Goal: Answer question/provide support: Share knowledge or assist other users

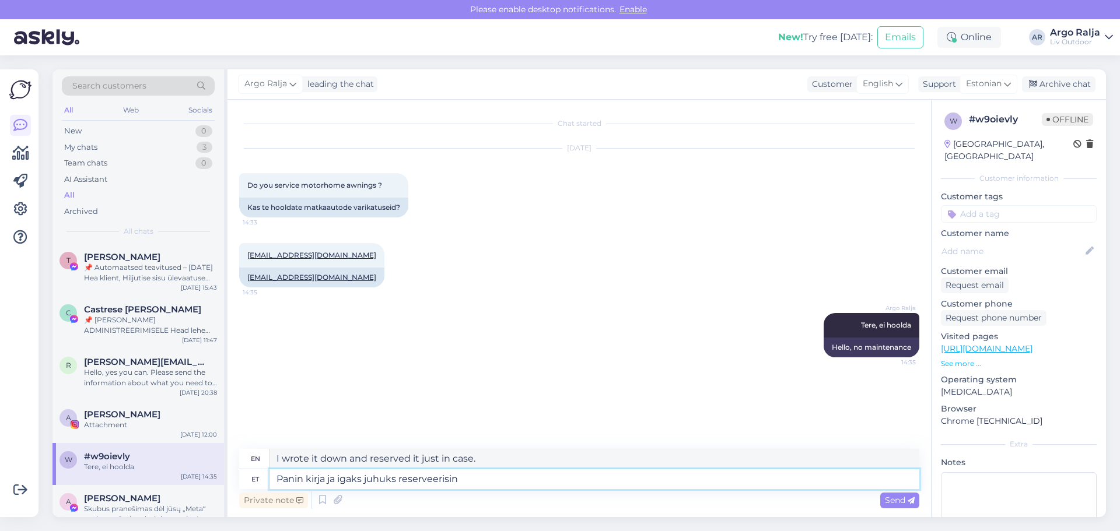
drag, startPoint x: 482, startPoint y: 480, endPoint x: 222, endPoint y: 483, distance: 260.2
click at [222, 483] on div "Search customers All Web Socials New 0 My chats 3 Team chats 0 AI Assistant All…" at bounding box center [580, 293] width 1054 height 448
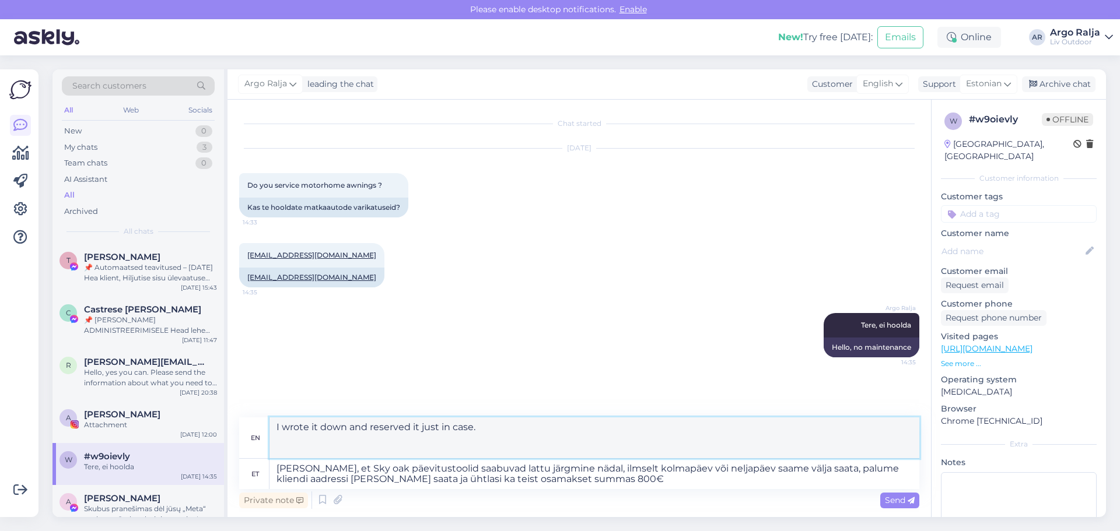
drag, startPoint x: 277, startPoint y: 426, endPoint x: 367, endPoint y: 450, distance: 93.5
click at [367, 450] on textarea "I would like to inform you that the Sky oak sun loungers will arrive in the war…" at bounding box center [595, 438] width 650 height 41
click at [384, 452] on textarea "I would like to inform you that the Sky oak sun loungers will arrive in the war…" at bounding box center [595, 438] width 650 height 41
click at [306, 468] on textarea "[PERSON_NAME], et Sky oak päevitustoolid saabuvad lattu järgmine nädal, ilmselt…" at bounding box center [595, 474] width 650 height 30
drag, startPoint x: 275, startPoint y: 427, endPoint x: 894, endPoint y: 447, distance: 619.3
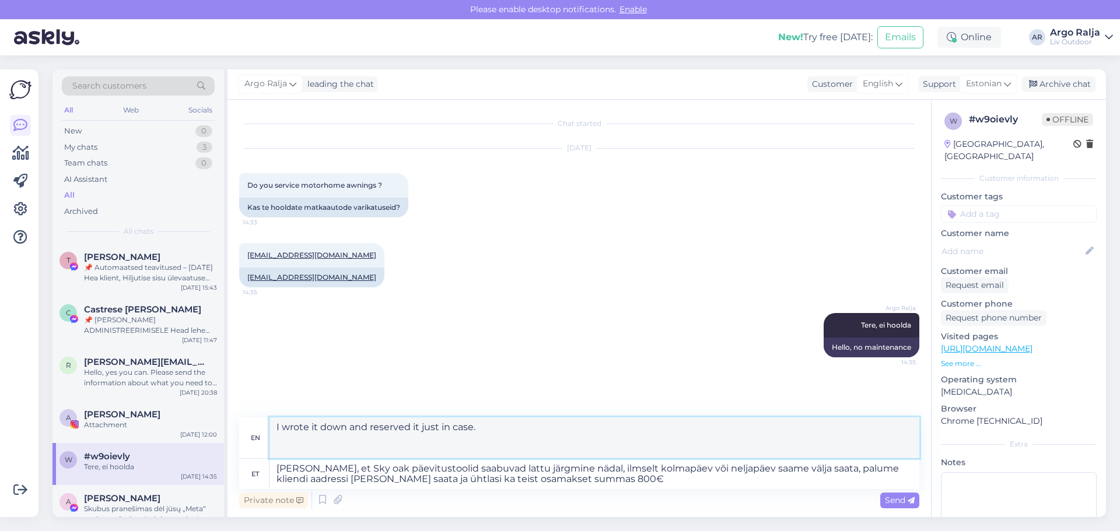
click at [894, 447] on textarea "We would like to inform you that the Sky oak sun loungers will arrive in the wa…" at bounding box center [595, 438] width 650 height 41
click at [652, 479] on textarea "[PERSON_NAME], et Sky oak päevitustoolid saabuvad lattu järgmine nädal, ilmselt…" at bounding box center [595, 474] width 650 height 30
drag, startPoint x: 538, startPoint y: 449, endPoint x: 359, endPoint y: 447, distance: 179.1
click at [359, 447] on textarea "We would like to inform you that the Sky oak sun loungers will arrive in the wa…" at bounding box center [595, 438] width 650 height 41
drag, startPoint x: 272, startPoint y: 469, endPoint x: 763, endPoint y: 493, distance: 491.2
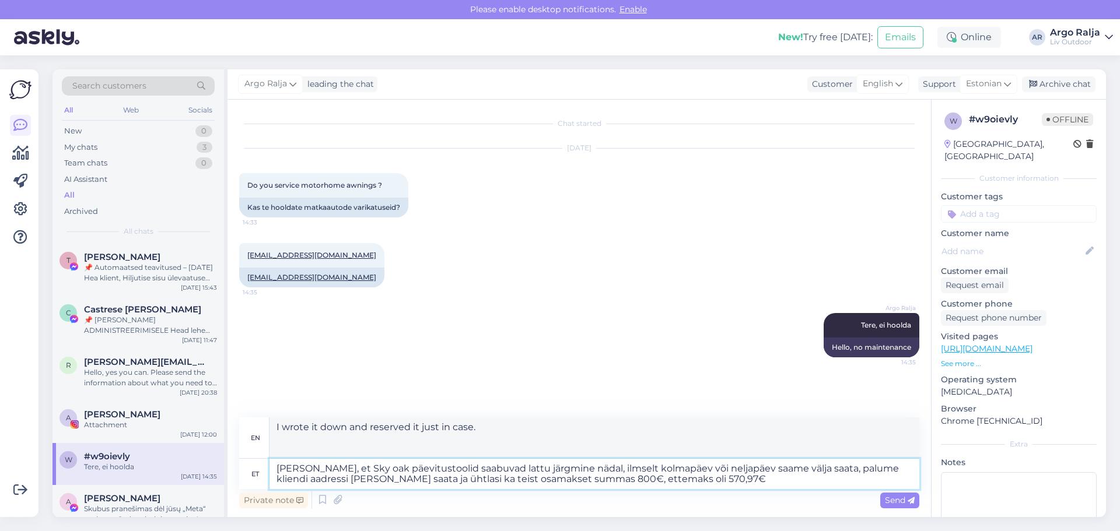
click at [763, 493] on div "en We would like to inform you that the Sky oak sun loungers will arrive in the…" at bounding box center [579, 465] width 680 height 94
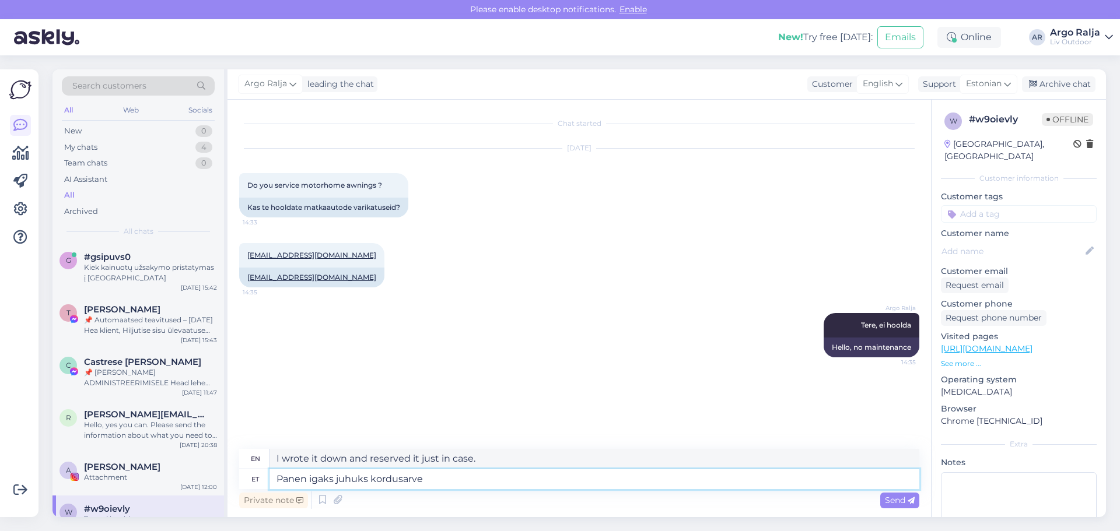
type textarea "Panen igaks juhuks kordusarve"
drag, startPoint x: 466, startPoint y: 459, endPoint x: 263, endPoint y: 459, distance: 202.4
click at [263, 459] on div "en I'll make a recurring invoice just in case." at bounding box center [579, 459] width 680 height 20
drag, startPoint x: 61, startPoint y: 125, endPoint x: 71, endPoint y: 134, distance: 13.7
click at [61, 126] on div "Search customers All Web Socials New 0 My chats 4 Team chats 0 AI Assistant All…" at bounding box center [139, 156] width 172 height 174
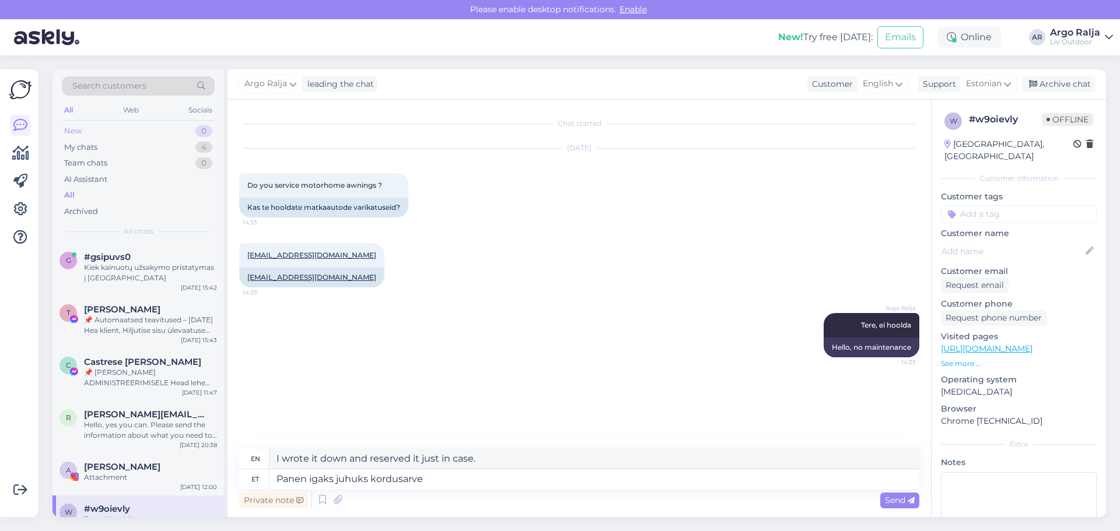
click at [74, 133] on div "New" at bounding box center [73, 131] width 18 height 12
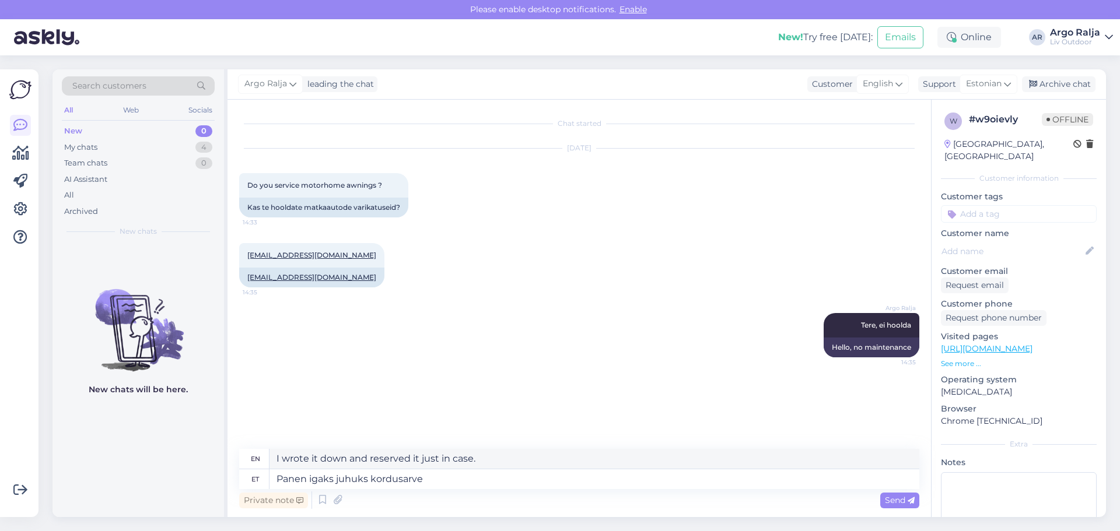
click at [83, 132] on div "New 0" at bounding box center [138, 131] width 153 height 16
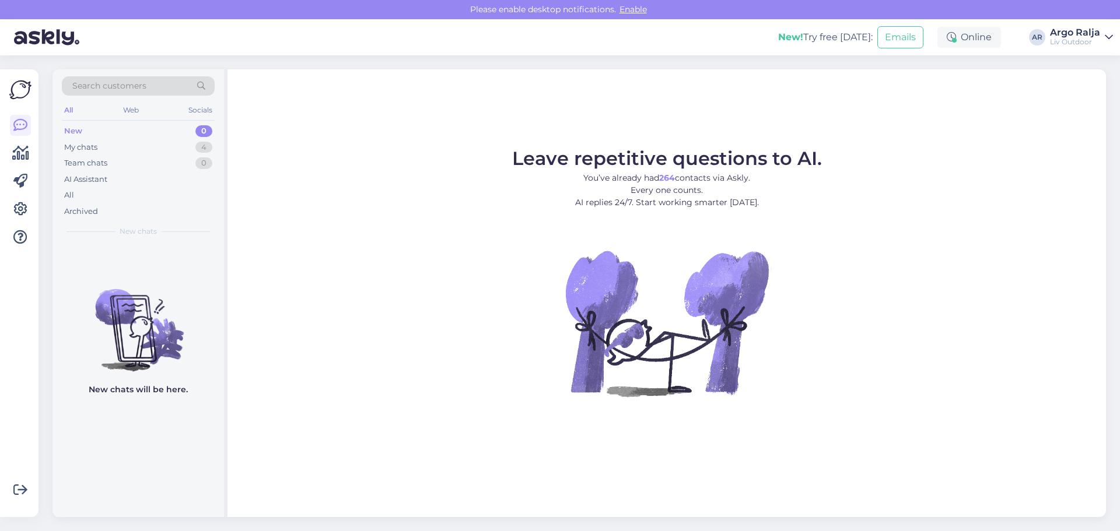
click at [88, 133] on div "New 0" at bounding box center [138, 131] width 153 height 16
click at [93, 147] on div "My chats" at bounding box center [80, 148] width 33 height 12
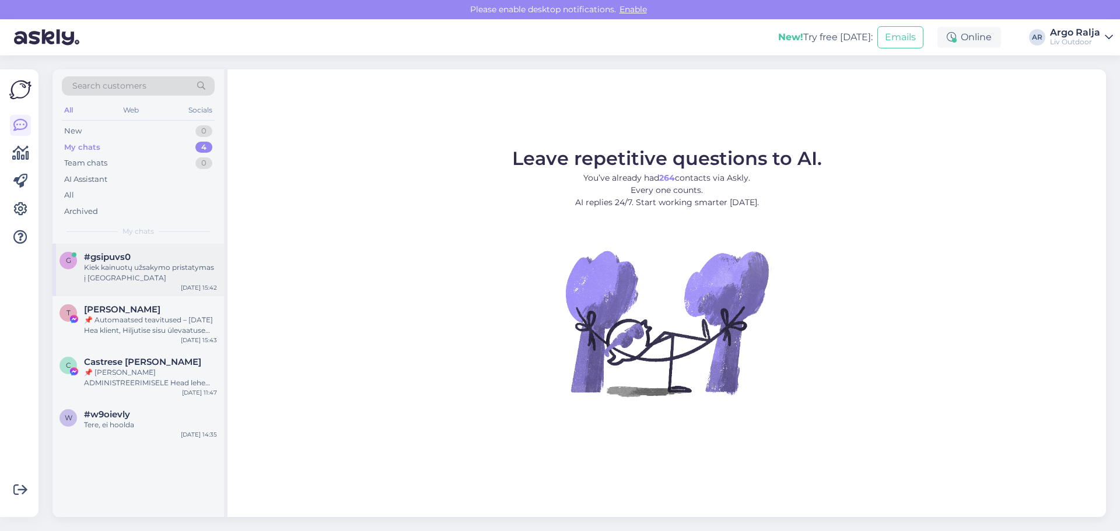
click at [114, 272] on div "Kiek kainuotų užsakymo pristatymas į [GEOGRAPHIC_DATA]" at bounding box center [150, 273] width 133 height 21
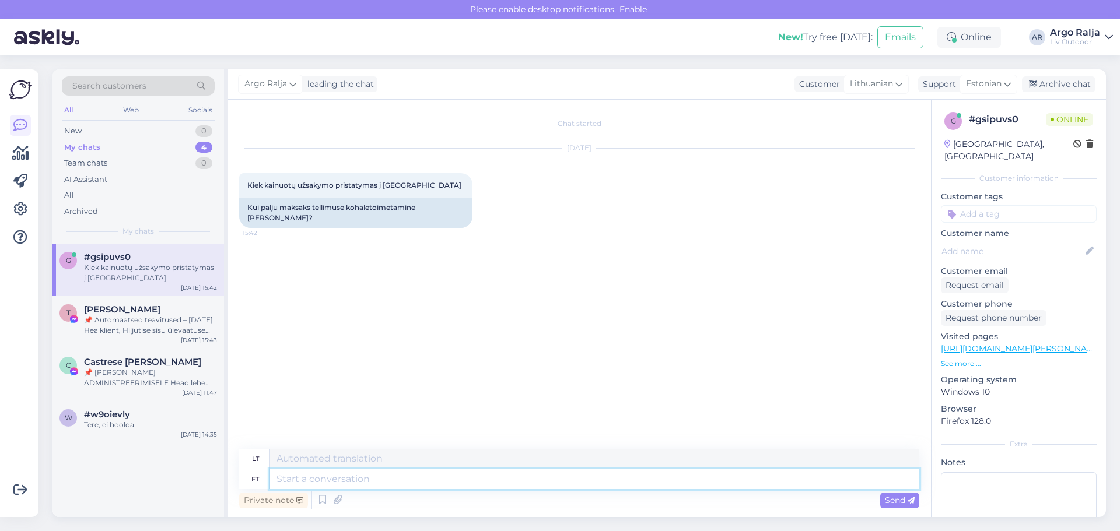
click at [361, 483] on textarea at bounding box center [595, 480] width 650 height 20
click at [345, 478] on textarea at bounding box center [595, 480] width 650 height 20
type textarea "Tere"
type textarea "Sveiki"
type textarea "Tere Leetu"
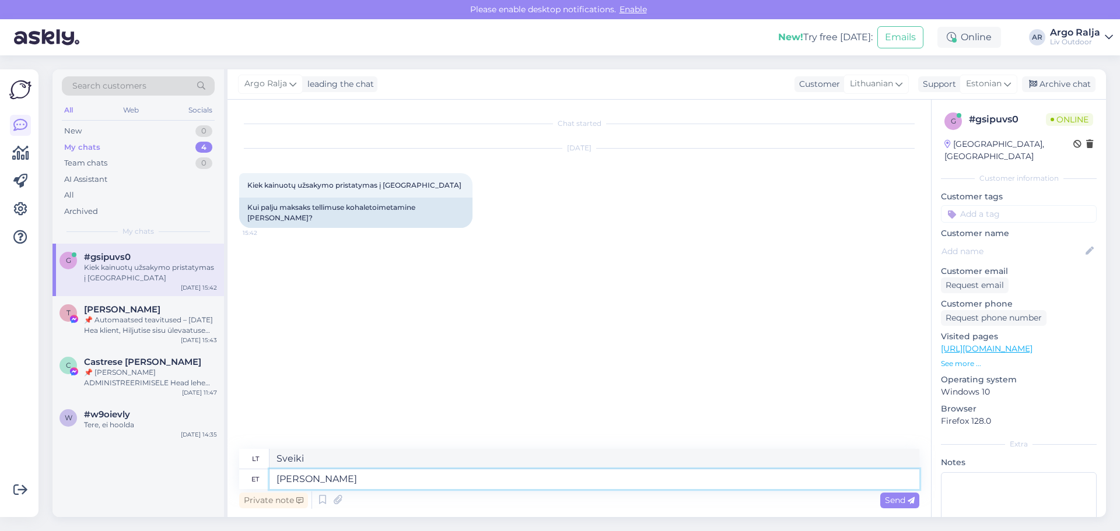
type textarea "Sveika, Lietuva"
type textarea "Tere Leetu maksab"
type textarea "Sveika, Lietuva moka"
type textarea "Tere Leetu maksab kohaletoimetamine"
type textarea "„Hello Lithuania“ apmoka pristatymą"
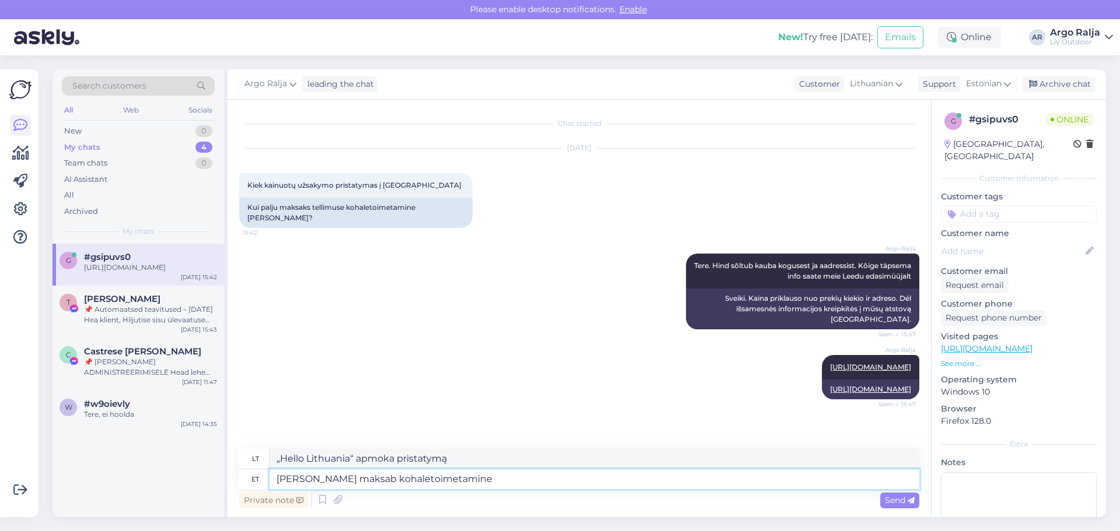
drag, startPoint x: 484, startPoint y: 485, endPoint x: 256, endPoint y: 480, distance: 228.2
click at [256, 480] on div "et Tere Leetu maksab kohaletoimetamine" at bounding box center [579, 480] width 680 height 20
click at [496, 485] on textarea at bounding box center [595, 480] width 650 height 20
type textarea "Sealt"
type textarea "Iš ten"
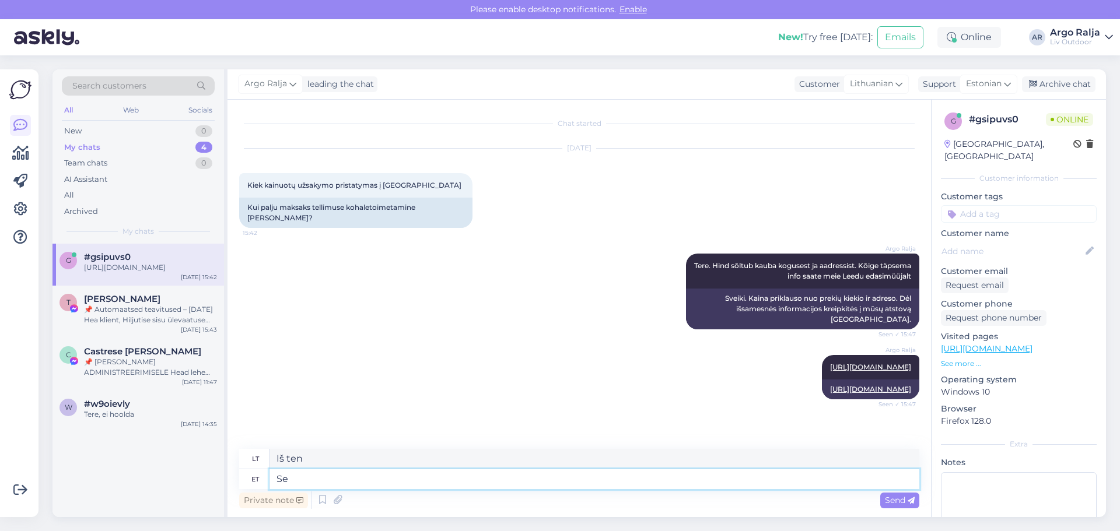
type textarea "Sel"
type textarea "Tai"
type textarea "Sellelt l"
type textarea "Iš to"
type textarea "Sellelt lingilit"
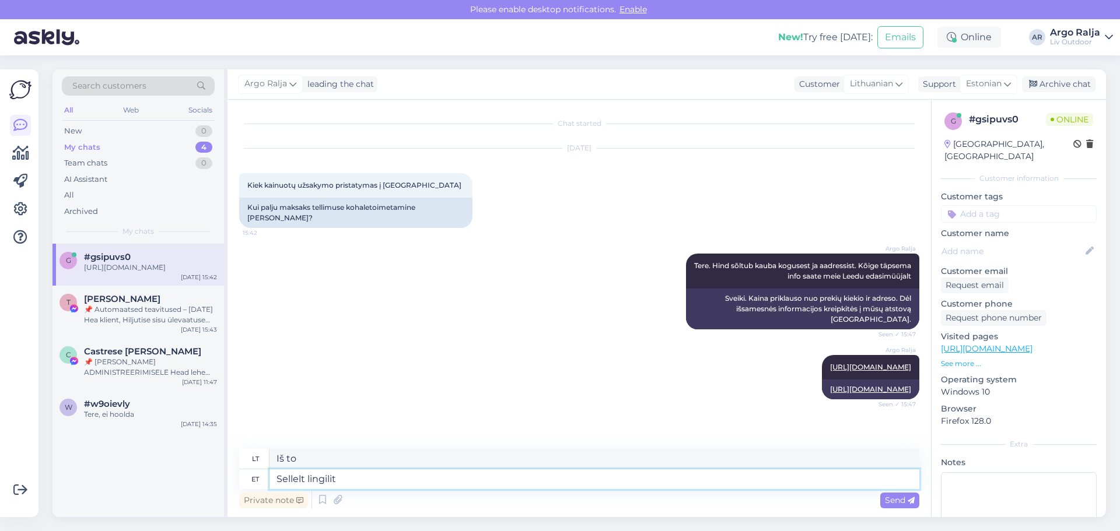
type textarea "Iš šios nuorodos"
type textarea "Sellelt lingilt leiate meie"
type textarea "Jį galite rasti šioje nuorodoje"
type textarea "Sellelt lingilt leiate meie"
type textarea "Šioje nuorodoje rasite mūsų"
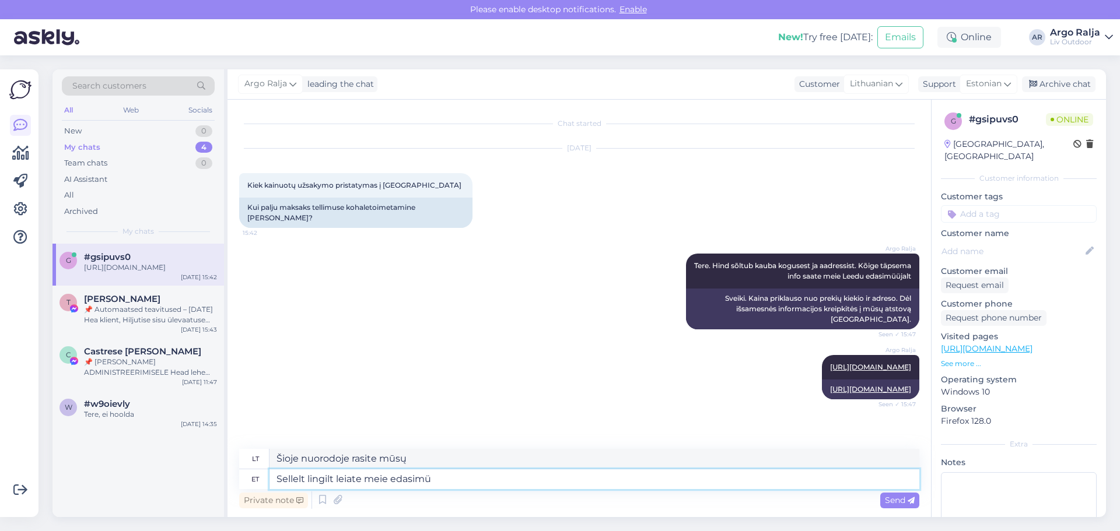
type textarea "Sellelt lingilt leiate meie edasimüü"
type textarea "Mūsų platintoją galite rasti šioje nuorodoje"
type textarea "Sellelt lingilt leiate meie edasimüüja"
type textarea "Mūsų pardavėją galite rasti šioje nuorodoje"
type textarea "Sellelt lingilt leiate meie edasimüüja kont"
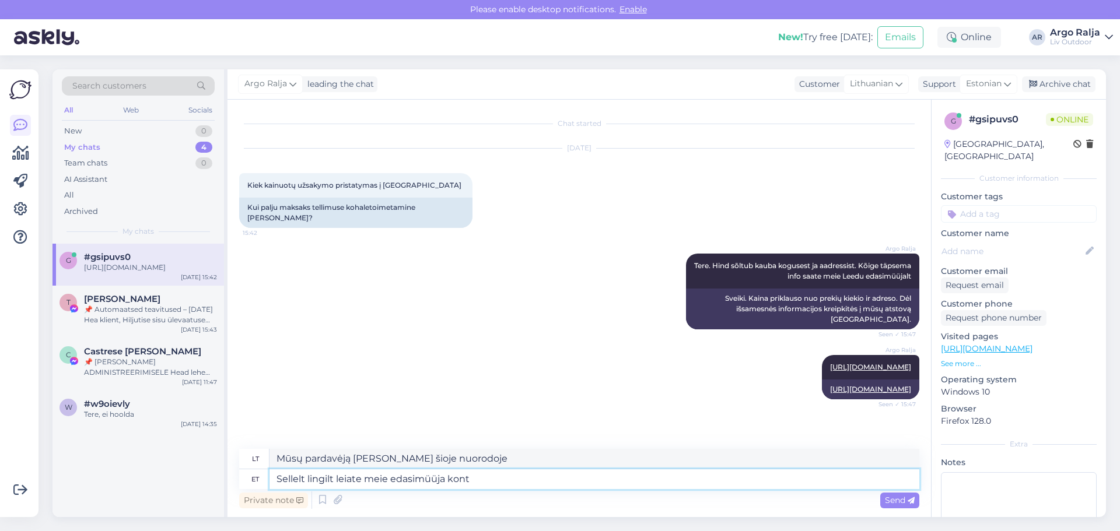
type textarea "Mūsų perpardavėjo paskyrą galite rasti šioje nuorodoje"
type textarea "Sellelt lingilt leiate meie edasimüüja kontakti"
type textarea "Mūsų pardavėjų kontaktinę informaciją galite rasti šioje nuorodoje."
type textarea "Sellelt lingilt leiate meie edasimüüja kontaktid"
type textarea "Mūsų prekybos atstovų kontaktus galite rasti šioje nuorodoje"
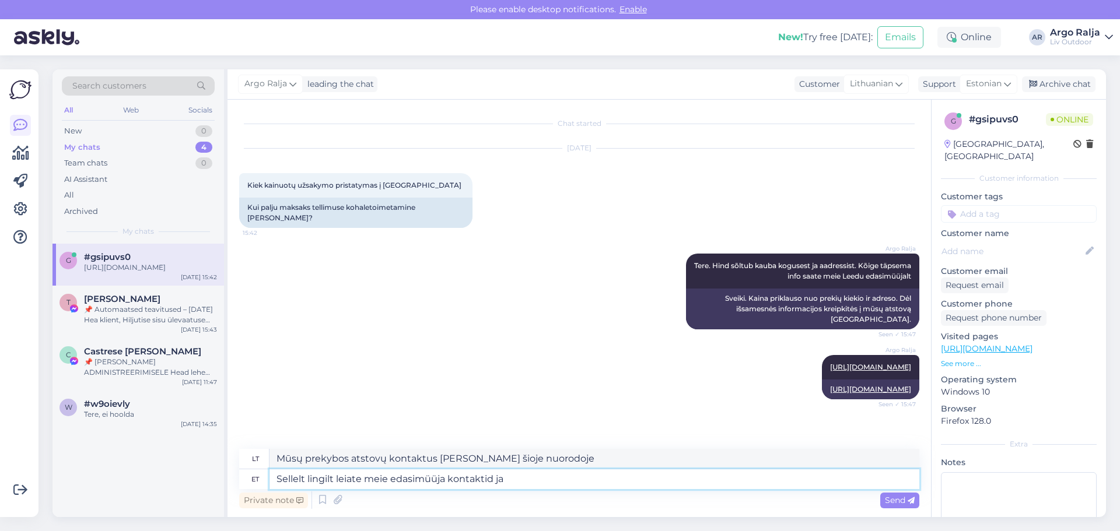
type textarea "Sellelt lingilt leiate meie edasimüüja kontaktid ja"
type textarea "Galite rasti mūsų prekybos atstovų kontaktus ir"
type textarea "Sellelt lingilt leiate meie edasimüüja kontaktid ja na"
type textarea "Mūsų prekybos atstovų kontaktus ir informaciją galite rasti šioje nuorodoje"
type textarea "Sellelt lingilt leiate meie edasimüüja kontaktid ja"
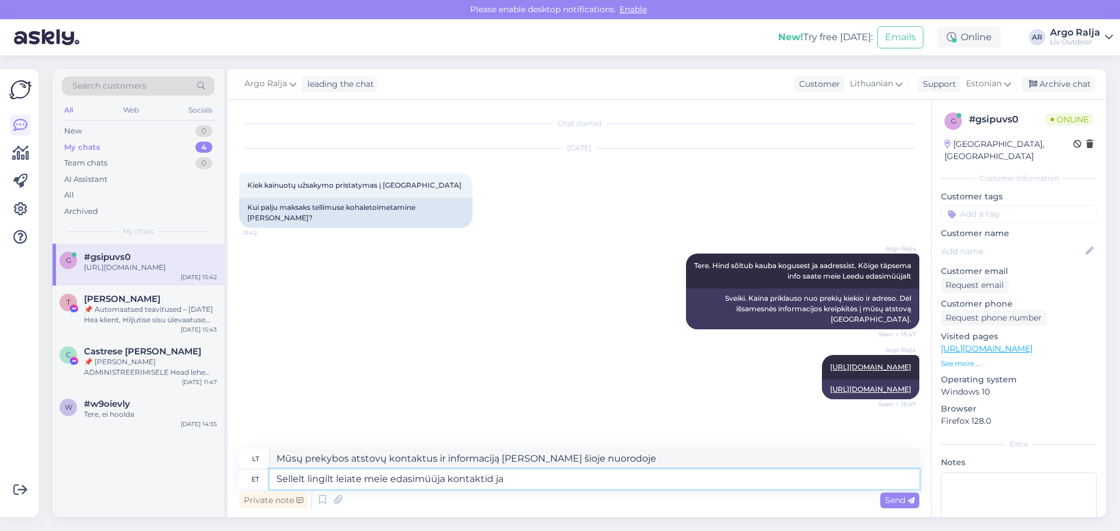
type textarea "Galite rasti mūsų prekybos atstovų kontaktus ir"
type textarea "Sellelt lingilt leiate meie edasimüüja kontaktid"
type textarea "Mūsų prekybos atstovų kontaktus galite rasti šioje nuorodoje"
type textarea "Sellelt lingilt leiate meie edasimüüja kontaktid, kust saate tä"
type textarea "Mūsų prekybos atstovų kontaktus galite rasti šioje nuorodoje, kur galite"
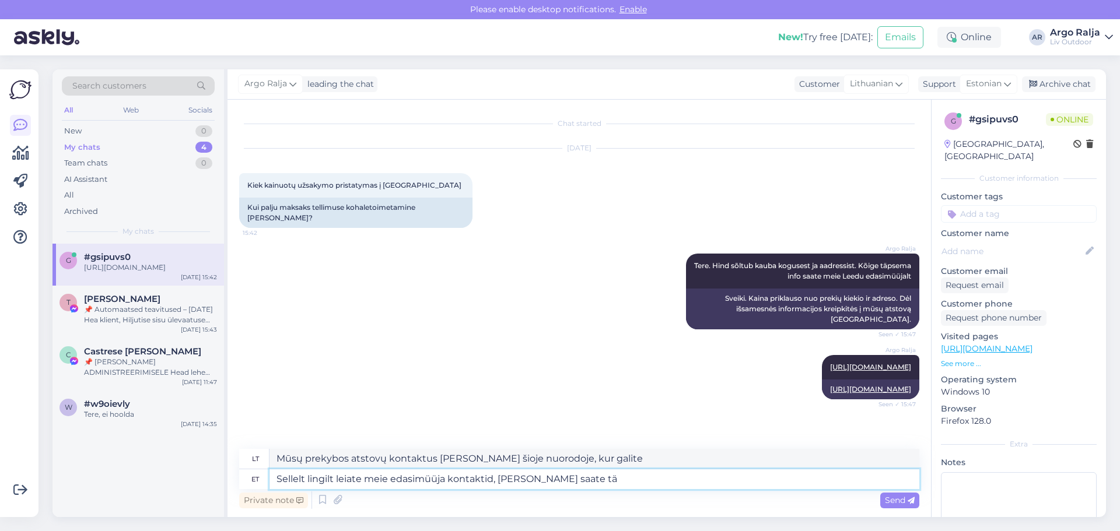
type textarea "Sellelt lingilt leiate meie edasimüüja kontaktid, kust saate täp"
type textarea "Šioje nuorodoje rasite mūsų prekybos atstovų kontaktus, kur galėsite gauti visą…"
type textarea "Sellelt lingilt leiate meie edasimüüja kontaktid, kust saate täpsemalt"
type textarea "Mūsų prekybos atstovų kontaktus, kur galite gauti daugiau informacijos, rasite …"
type textarea "Sellelt lingilt leiate meie edasimüüja kontaktid, kust saate täpsemalt küs"
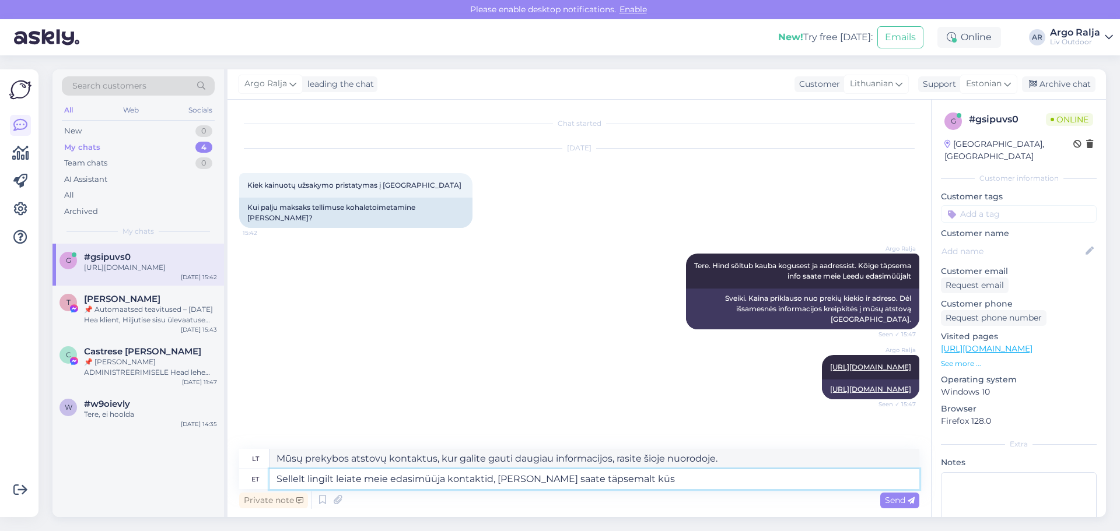
type textarea "Šioje nuorodoje rasite mūsų prekybos atstovų kontaktus, kur galėsite teirautis …"
type textarea "Sellelt lingilt leiate meie edasimüüja kontaktid, kust saate täpsemalt küsida"
type textarea "Šioje nuorodoje rasite mūsų prekybos atstovų kontaktus, kur galite teirautis da…"
type textarea "Sellelt lingilt leiate meie edasimüüja kontaktid, kust saate täpsemalt küsida k…"
type textarea "Šioje nuorodoje rasite mūsų pardavėjų kontaktus, kur galite teirautis dėl išsam…"
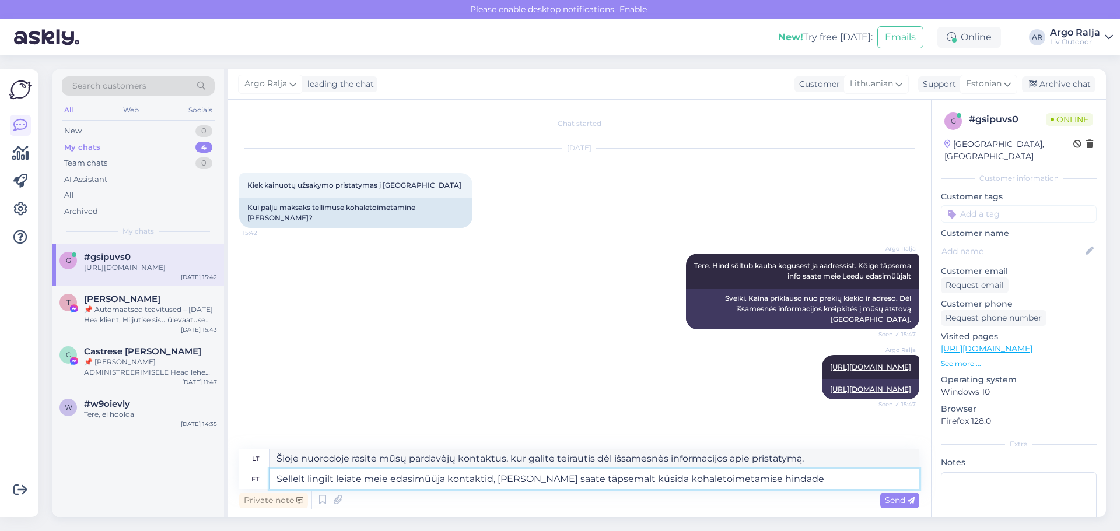
type textarea "Sellelt lingilt leiate meie edasimüüja kontaktid, kust saate täpsemalt küsida k…"
type textarea "Šioje nuorodoje rasite mūsų perpardavėjų kontaktus, kuriais galite teirautis dė…"
type textarea "Sellelt lingilt leiate meie edasimüüja kontaktid, kust saate täpsemalt küsida k…"
type textarea "Šioje nuorodoje rasite mūsų platintojo kontaktinius duomenis, kur galėsite pasi…"
type textarea "Sellelt lingilt leiate meie edasimüüja kontaktid, kust saate täpsemalt küsida k…"
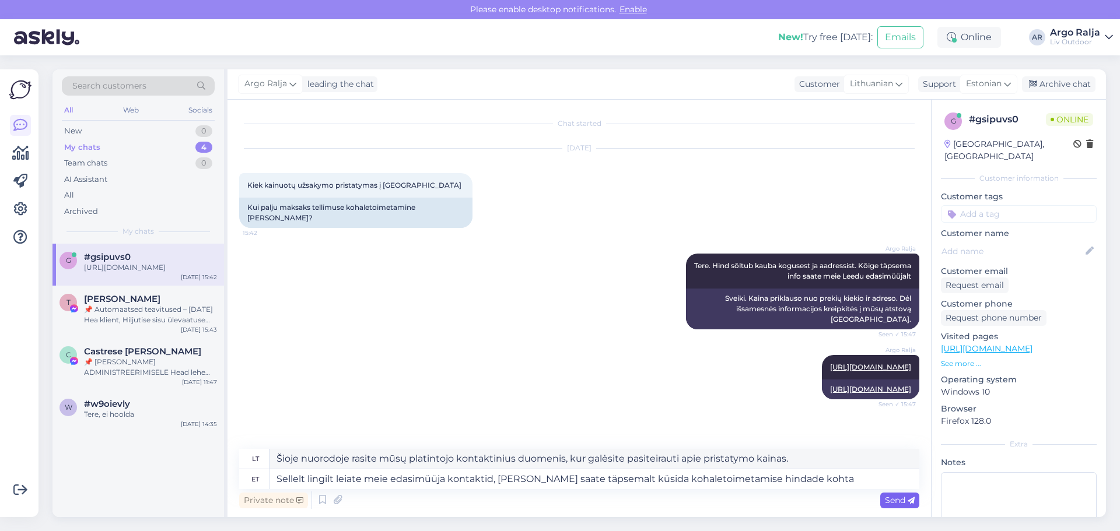
click at [892, 502] on span "Send" at bounding box center [900, 500] width 30 height 11
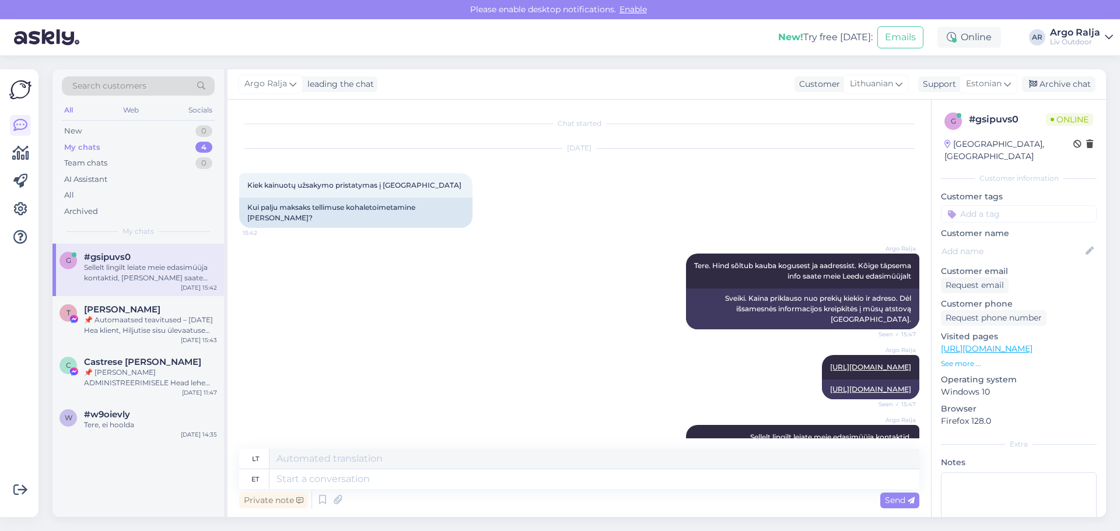
click at [78, 146] on div "My chats" at bounding box center [82, 148] width 36 height 12
click at [74, 107] on div "All" at bounding box center [68, 110] width 13 height 15
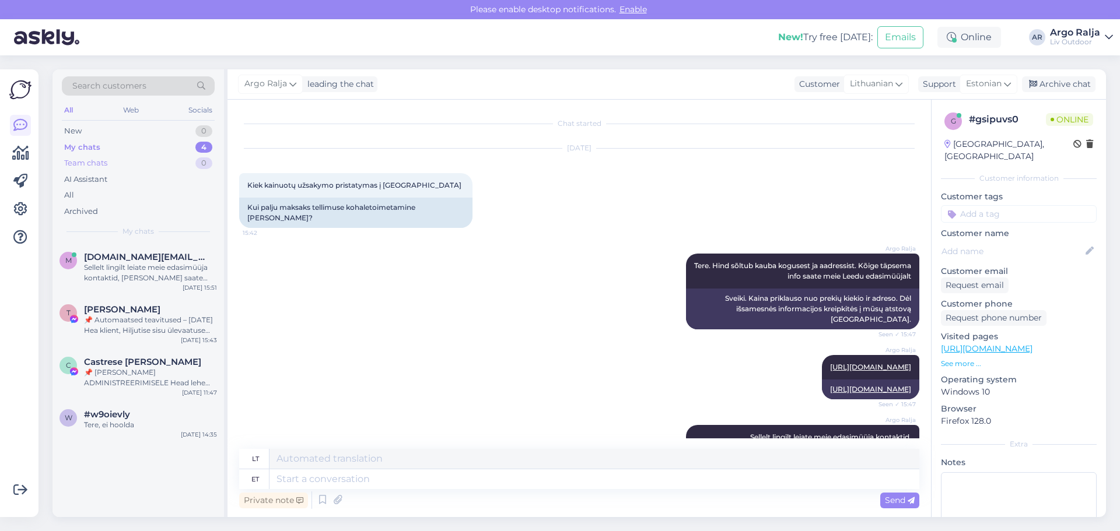
click at [73, 164] on div "Team chats" at bounding box center [85, 164] width 43 height 12
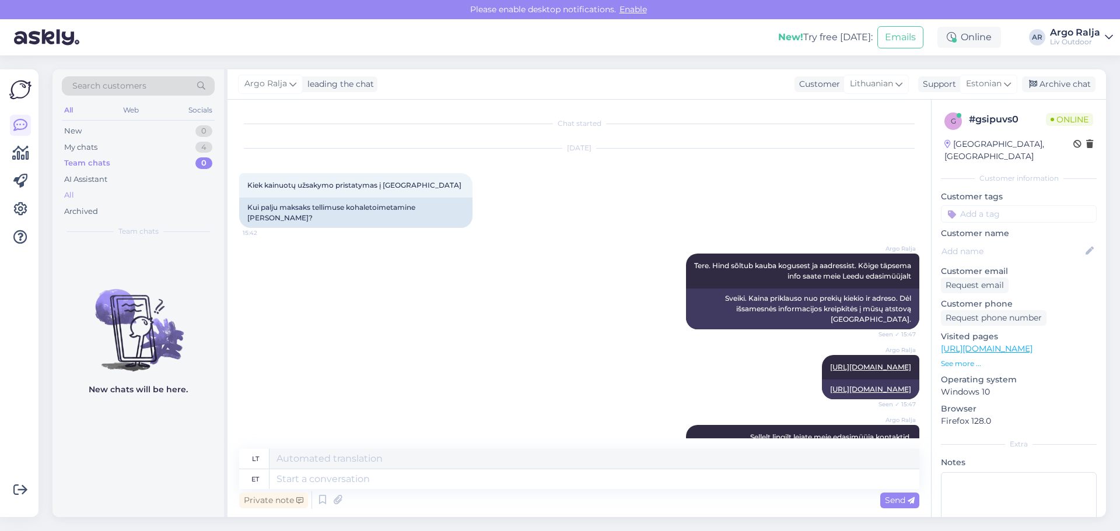
click at [71, 188] on div "All" at bounding box center [138, 195] width 153 height 16
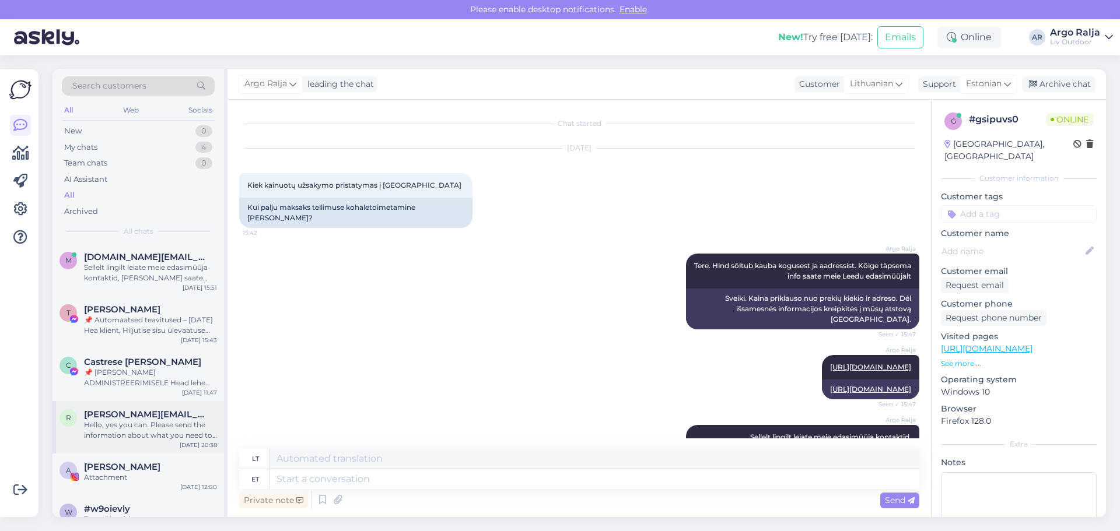
click at [152, 439] on div "Hello, yes you can. Please send the information about what you need to [EMAIL_A…" at bounding box center [150, 430] width 133 height 21
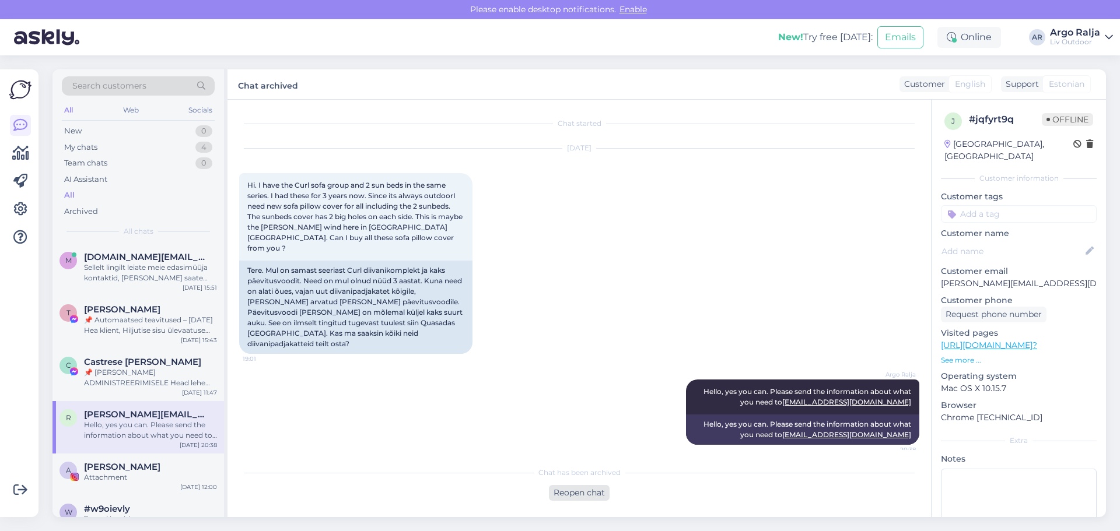
click at [576, 489] on div "Reopen chat" at bounding box center [579, 493] width 61 height 16
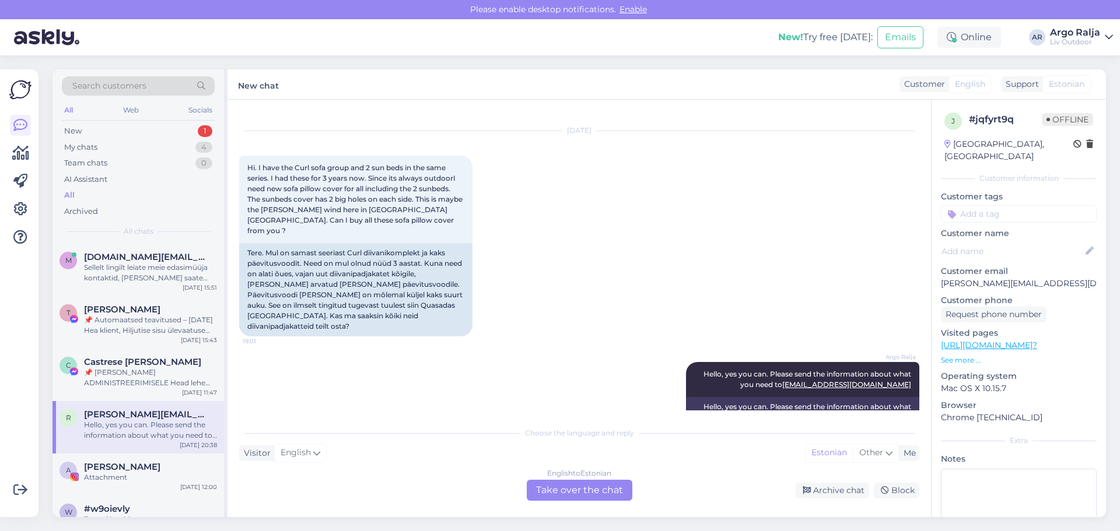
scroll to position [26, 0]
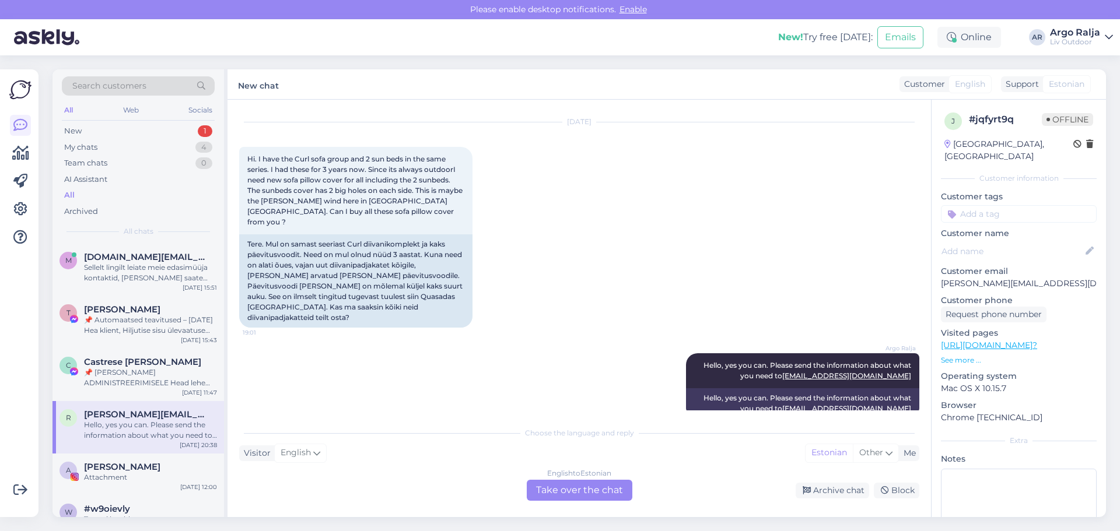
click at [564, 489] on div "English to Estonian Take over the chat" at bounding box center [580, 490] width 106 height 21
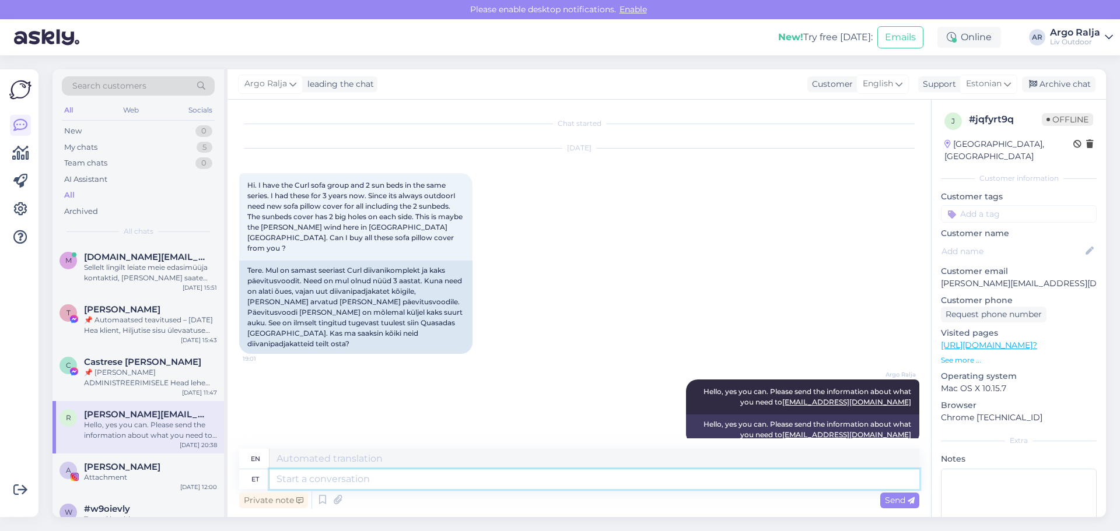
click at [412, 480] on textarea at bounding box center [595, 480] width 650 height 20
type textarea "A"
type textarea "Anneme"
type textarea "Let's donate"
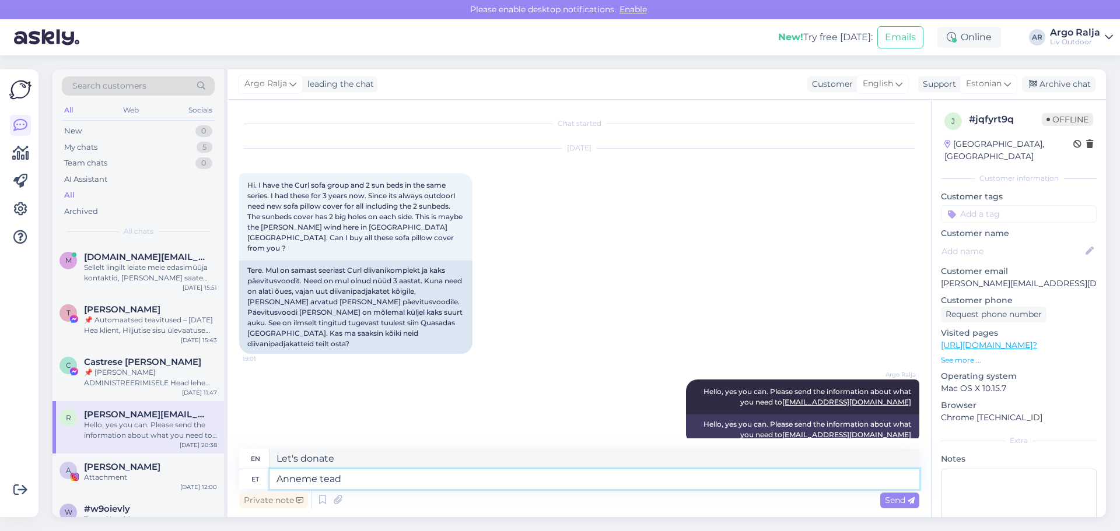
type textarea "Anneme teada"
type textarea "Let us know"
type textarea "Anneme teada,"
type textarea "Let us know,"
type textarea "Anneme teada, et"
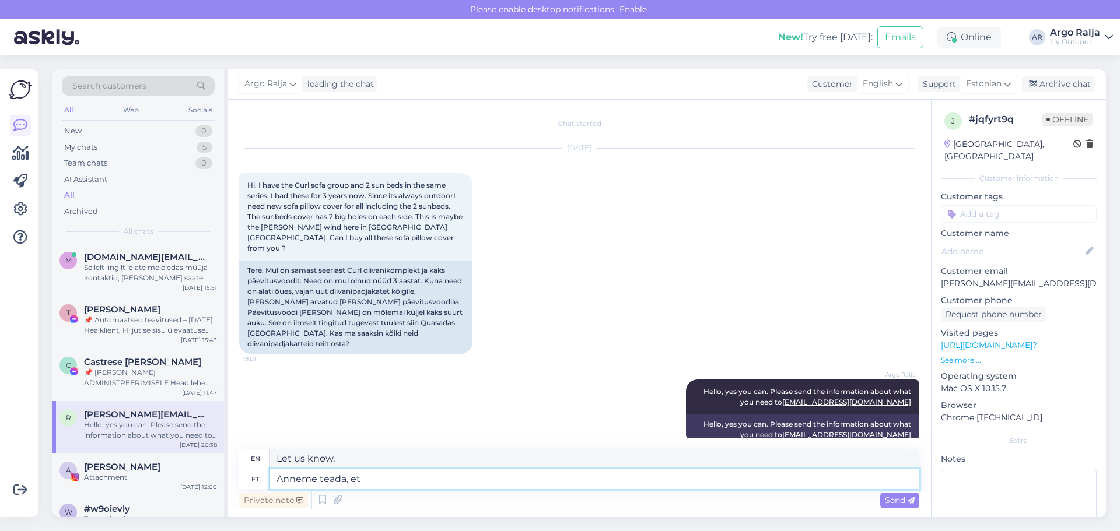
type textarea "We inform you that"
type textarea "Anneme teada, et Loung"
type textarea "We would like to inform you that Loung"
type textarea "Anneme teada, et Lounge"
type textarea "We would like to inform you that the Lounge"
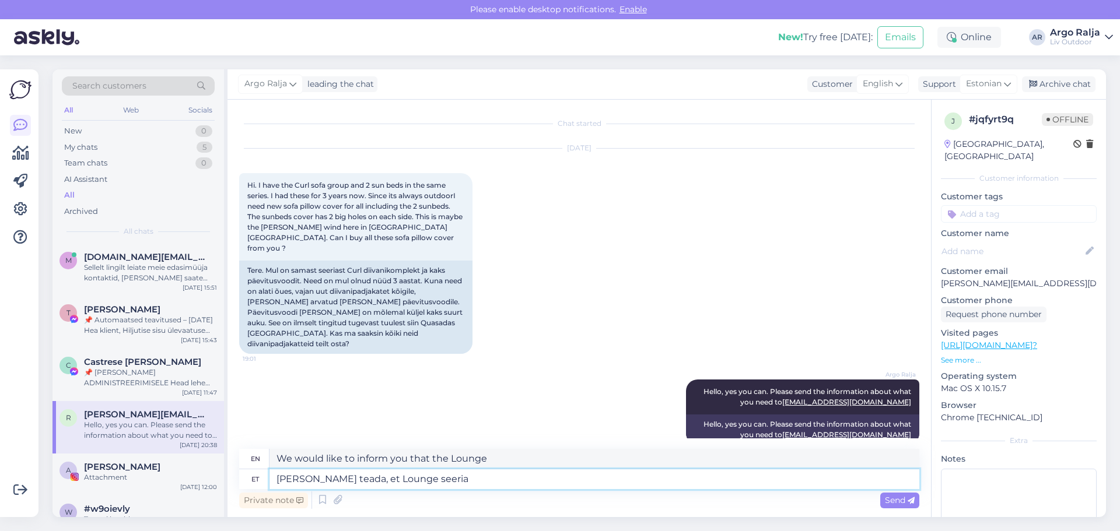
type textarea "Anneme teada, et Lounge seeria"
type textarea "We would like to inform you that the Lounge series"
type textarea "Anneme teada, et Lounge seeria söög"
type textarea "We would like to inform you that the Lounge series is"
type textarea "Anneme teada, et Lounge seeria söögitoolid"
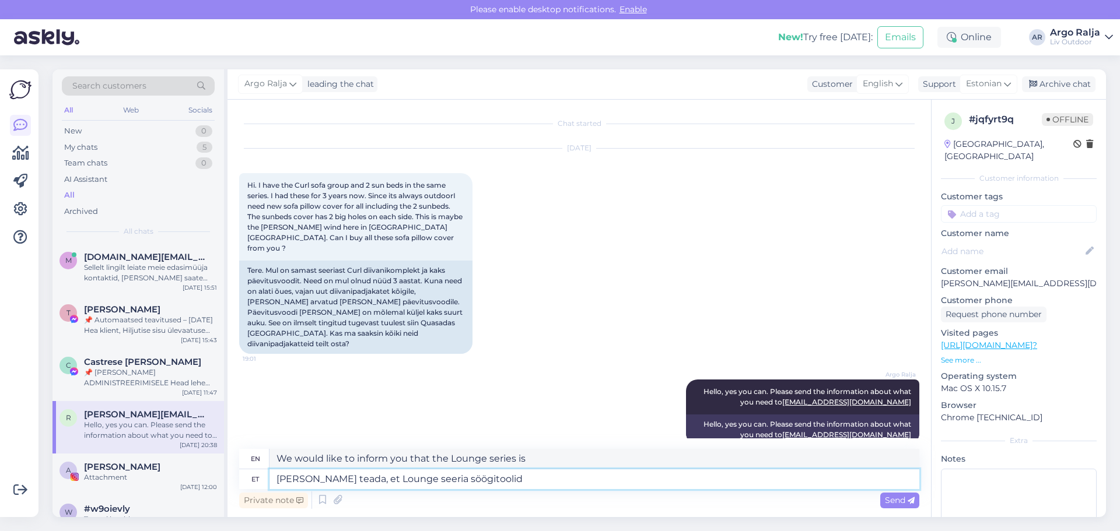
type textarea "We would like to inform you that the Lounge series dining chairs"
type textarea "Anneme teada, et Lounge seeria söögitoolid saabuvad"
type textarea "We are announcing that the Lounge series dining chairs are arriving"
type textarea "Anneme teada, et Lounge seeria söögitoolid saabuvad lattu"
type textarea "We would like to announce that the Lounge series dining chairs are arriving in …"
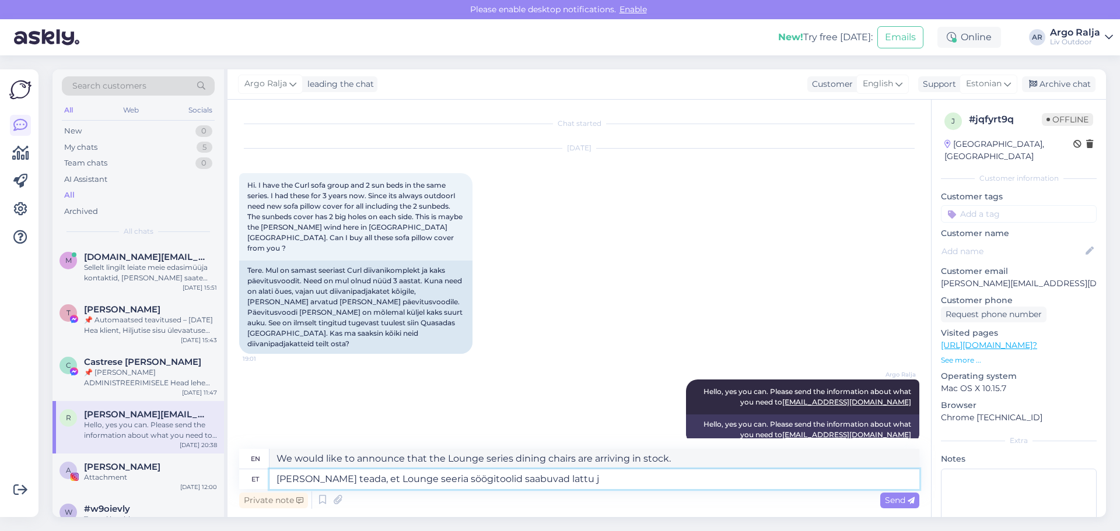
type textarea "Anneme teada, et Lounge seeria söögitoolid saabuvad lattu jä"
type textarea "We would like to inform you that the Lounge series dining chairs are arriving i…"
type textarea "Anneme teada, et Lounge seeria söögitoolid saabuvad lattu järgmine"
type textarea "We would like to inform you that the Lounge series dining chairs will arrive in…"
type textarea "Anneme teada, et Lounge seeria söögitoolid saabuvad lattu järgmine nä"
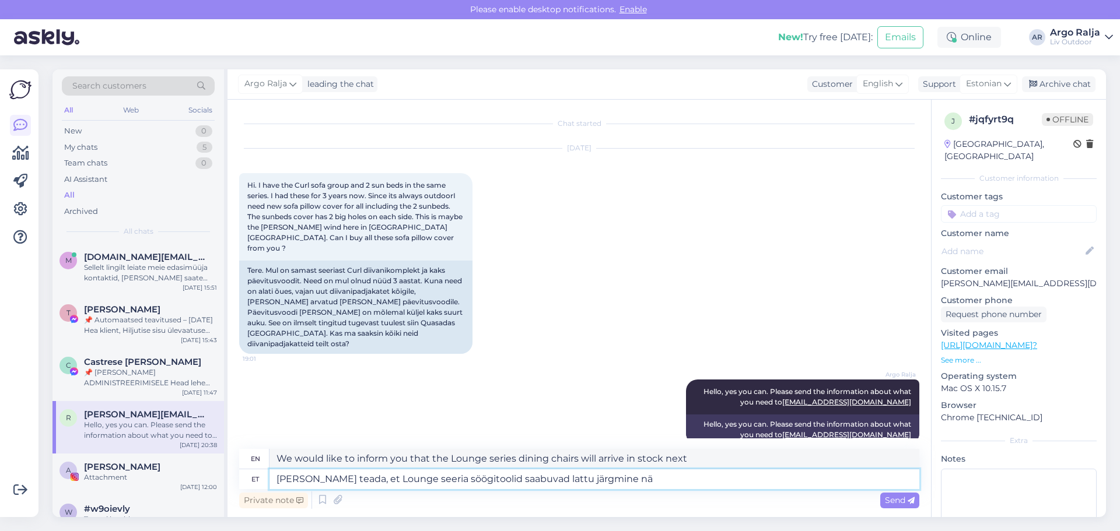
type textarea "We would like to inform you that the Lounge series dining chairs will arrive in…"
type textarea "Anneme teada, et Lounge seeria söögitoolid saabuvad lattu järgmine nädal,"
type textarea "We would like to inform you that the Lounge series dining chairs will arrive in…"
type textarea "Anneme teada, et Lounge seeria söögitoolid saabuvad lattu järgmine nädal, kas UT"
type textarea "We would like to inform you that the Lounge series dining chairs will arrive in…"
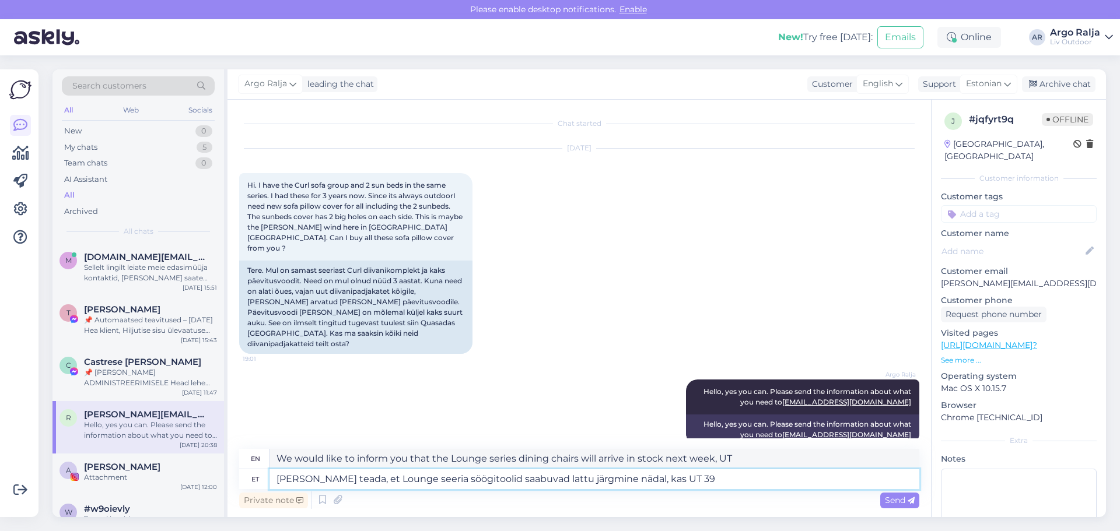
type textarea "Anneme teada, et Lounge seeria söögitoolid saabuvad lattu järgmine nädal, kas U…"
type textarea "We would like to inform you that the Lounge series dining chairs will arrive in…"
click at [665, 475] on textarea "Anneme teada, et Lounge seeria söögitoolid saabuvad lattu järgmine nädal, kas U…" at bounding box center [595, 480] width 650 height 20
type textarea "Anneme teada, et Lounge seeria söögitoolid saabuvad lattu järgmine nädal, kas U…"
type textarea "We would like to inform you that the Lounge series dining chairs will arrive in…"
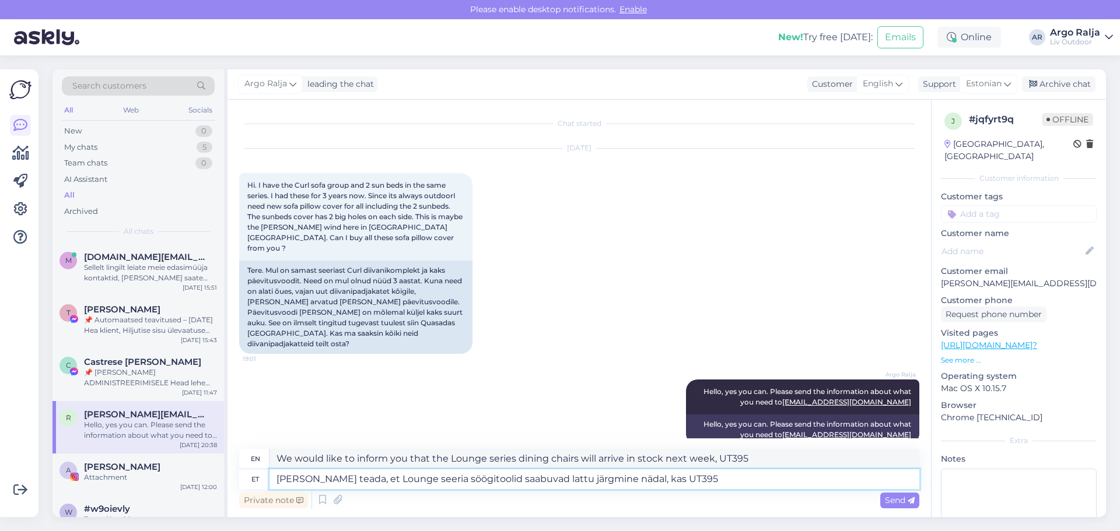
click at [723, 477] on textarea "Anneme teada, et Lounge seeria söögitoolid saabuvad lattu järgmine nädal, kas U…" at bounding box center [595, 480] width 650 height 20
type textarea "Anneme teada, et Lounge seeria söögitoolid saabuvad lattu järgmine nädal, kas U…"
type textarea "We would like to inform you that the Lounge series dining chairs will arrive in…"
type textarea "Anneme teada, et Lounge seeria söögitoolid saabuvad lattu järgmine nädal, kas U…"
type textarea "We would like to inform you that the Lounge series dining chairs will arrive in…"
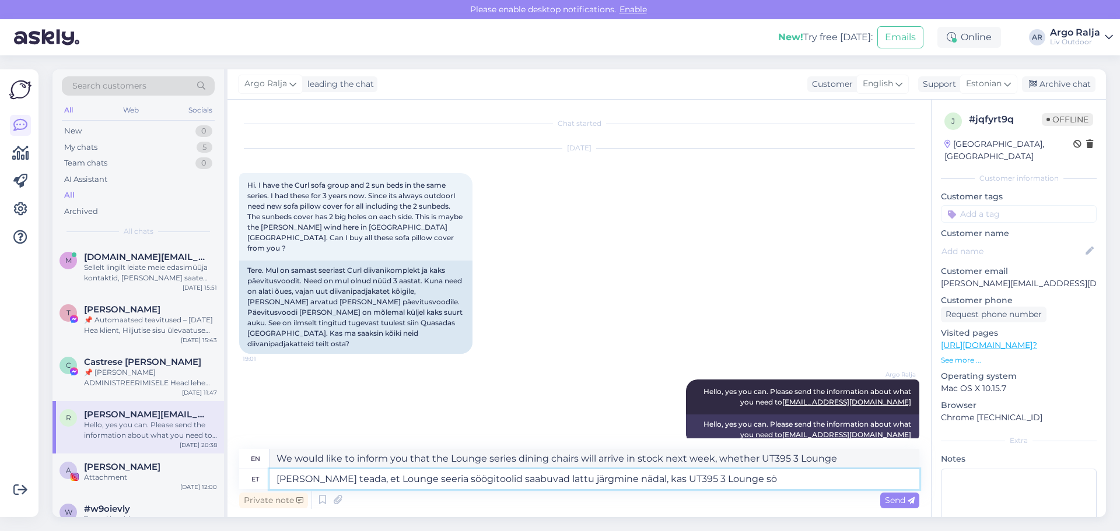
type textarea "Anneme teada, et Lounge seeria söögitoolid saabuvad lattu järgmine nädal, kas U…"
type textarea "We would like to inform you that the Lounge series dining chairs will arrive in…"
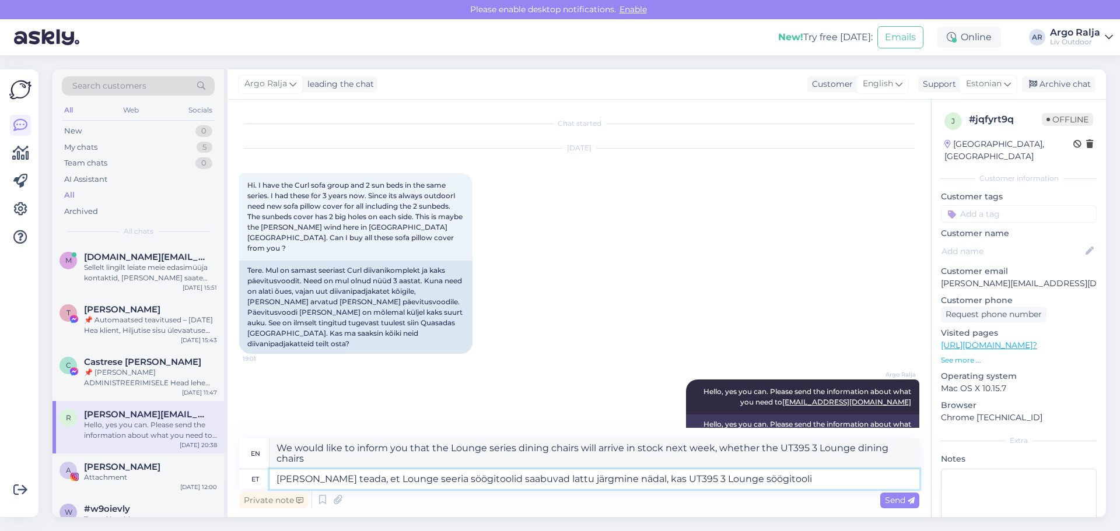
type textarea "Anneme teada, et Lounge seeria söögitoolid saabuvad lattu järgmine nädal, kas U…"
type textarea "We would like to inform you that the Lounge series dining chairs will arrive in…"
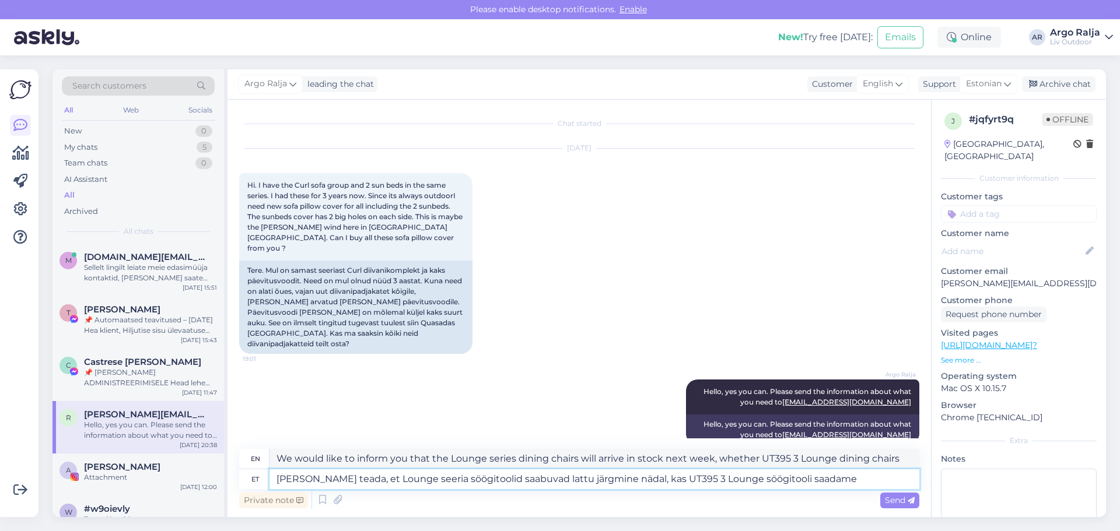
type textarea "Anneme teada, et Lounge seeria söögitoolid saabuvad lattu järgmine nädal, kas U…"
type textarea "We would like to inform you that the Lounge series dining chairs will arrive in…"
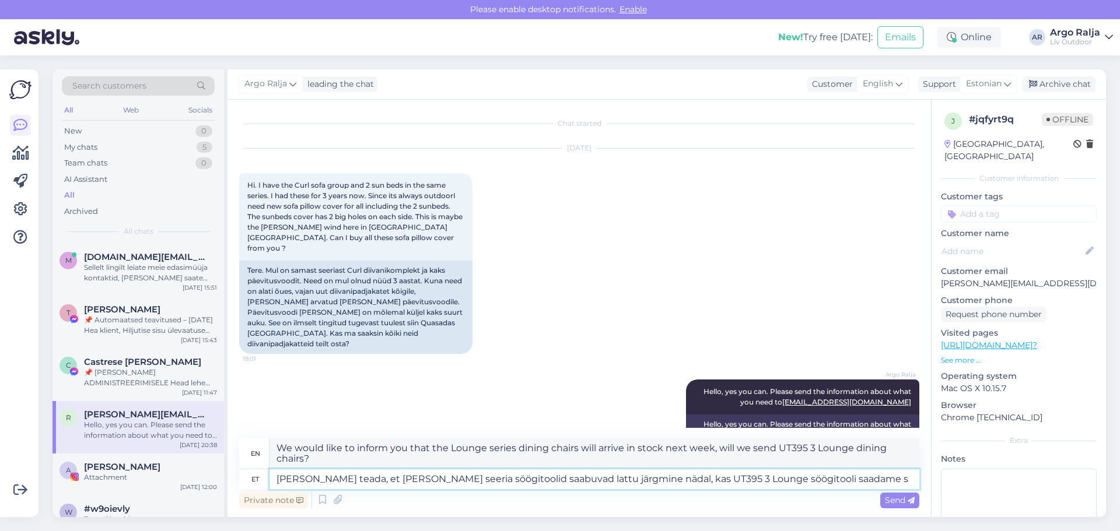
type textarea "Anneme teada, et Lounge seeria söögitoolid saabuvad lattu järgmine nädal, kas U…"
type textarea "We would like to inform you that the Lounge series dining chairs will arrive in…"
type textarea "Anneme teada, et Lounge seeria söögitoolid saabuvad lattu järgmine nädal, kas U…"
type textarea "We would like to inform you that the Lounge series dining chairs will arrive in…"
type textarea "Anneme teada, et Lounge seeria söögitoolid saabuvad lattu järgmine nädal, kas U…"
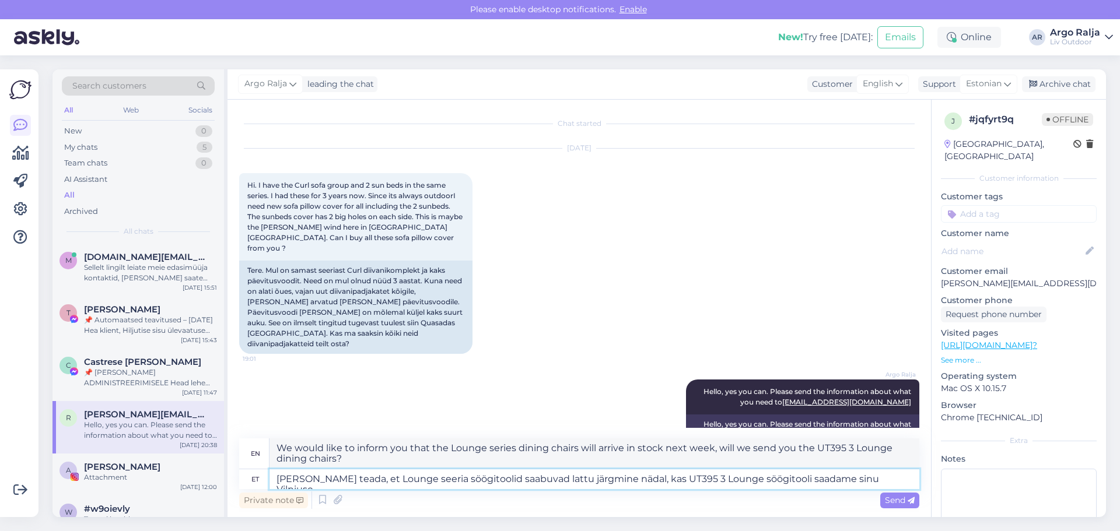
type textarea "We would like to inform you that the Lounge series dining chairs will arrive in…"
type textarea "Anneme teada, et Lounge seeria söögitoolid saabuvad lattu järgmine nädal, kas U…"
type textarea "We would like to inform you that the Lounge series dining chairs will arrive in…"
type textarea "Anneme teada, et Lounge seeria söögitoolid saabuvad lattu järgmine nädal, kas U…"
type textarea "We would like to inform you that the Lounge series dining chairs will arrive in…"
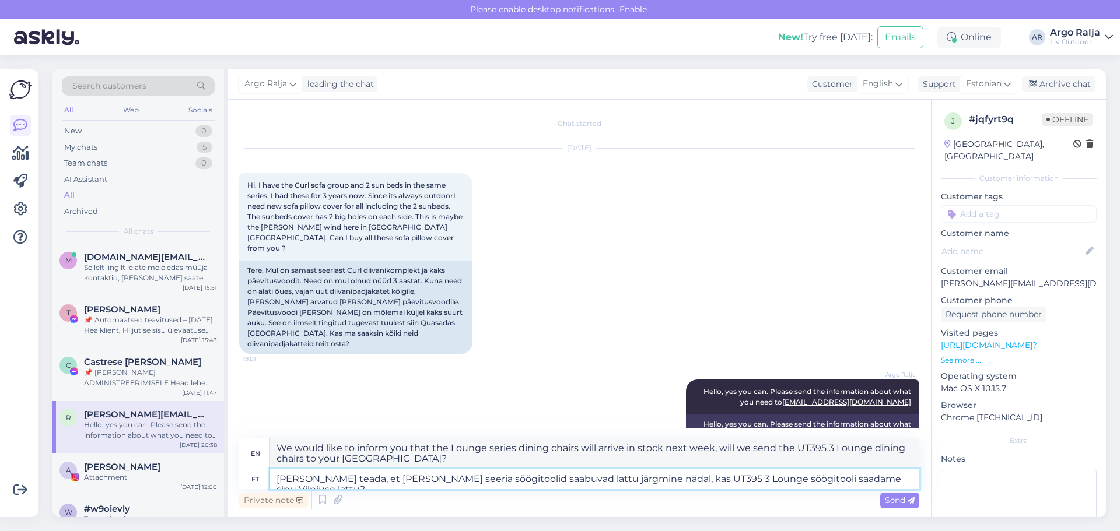
type textarea "Anneme teada, et Lounge seeria söögitoolid saabuvad lattu järgmine nädal, kas U…"
click at [832, 449] on textarea "We would like to inform you that the Lounge series dining chairs will arrive in…" at bounding box center [595, 454] width 650 height 30
click at [525, 461] on textarea "We would like to inform you that the Lounge series dining chairs will arrive in…" at bounding box center [595, 454] width 650 height 30
click at [520, 463] on textarea "We would like to inform you that the Lounge series dining chairs will arrive in…" at bounding box center [595, 454] width 650 height 30
type textarea "We would like to inform you that the Lounge series dining chairs will arrive in…"
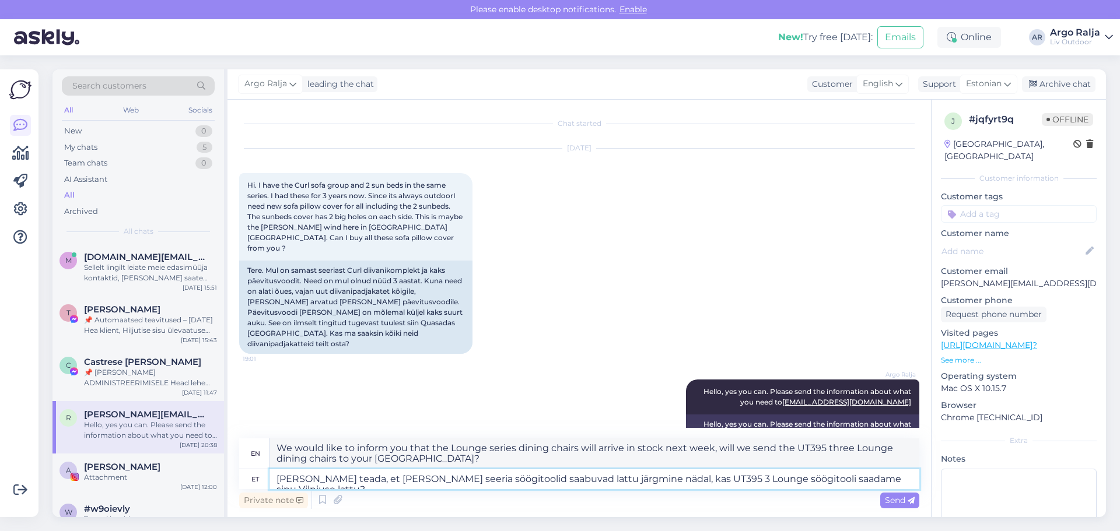
click at [915, 477] on textarea "Anneme teada, et Lounge seeria söögitoolid saabuvad lattu järgmine nädal, kas U…" at bounding box center [595, 480] width 650 height 20
type textarea "Anneme teada, et Lounge seeria söögitoolid saabuvad lattu järgmine nädal, kas U…"
type textarea "We would like to inform you that the Lounge series dining chairs will arrive in…"
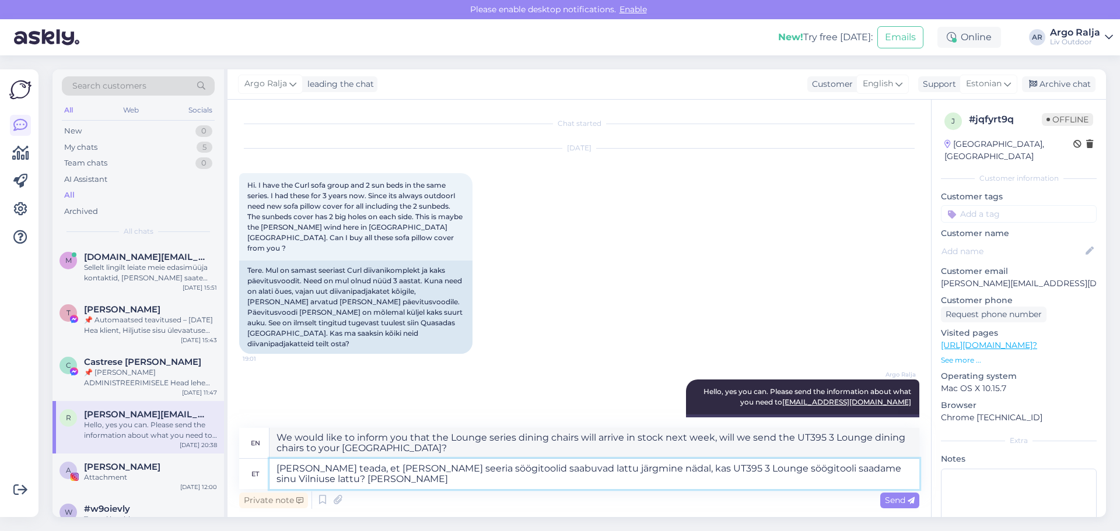
type textarea "Anneme teada, et Lounge seeria söögitoolid saabuvad lattu järgmine nädal, kas U…"
type textarea "We would like to inform you that the Lounge series dining chairs will arrive in…"
type textarea "Anneme teada, et Lounge seeria söögitoolid saabuvad lattu järgmine nädal, kas U…"
type textarea "We would like to inform you that the Lounge series dining chairs will arrive in…"
type textarea "Anneme teada, et Lounge seeria söögitoolid saabuvad lattu järgmine nädal, kas U…"
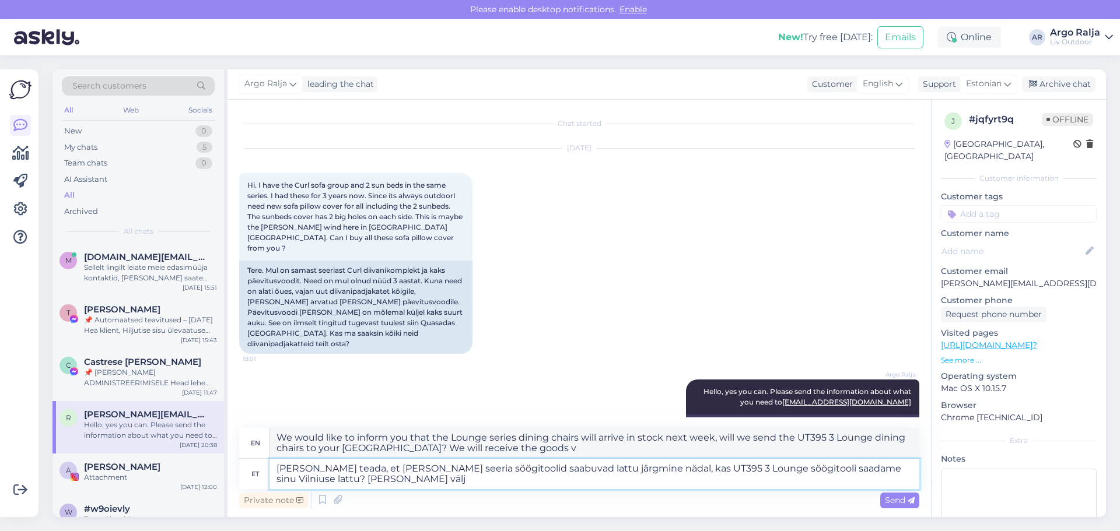
type textarea "We would like to inform you that the Lounge series dining chairs will arrive in…"
type textarea "Anneme teada, et Lounge seeria söögitoolid saabuvad lattu järgmine nädal, kas U…"
type textarea "We would like to inform you that the Lounge series dining chairs will arrive in…"
type textarea "Anneme teada, et Lounge seeria söögitoolid saabuvad lattu järgmine nädal, kas U…"
type textarea "We would like to inform you that the Lounge series dining chairs will arrive in…"
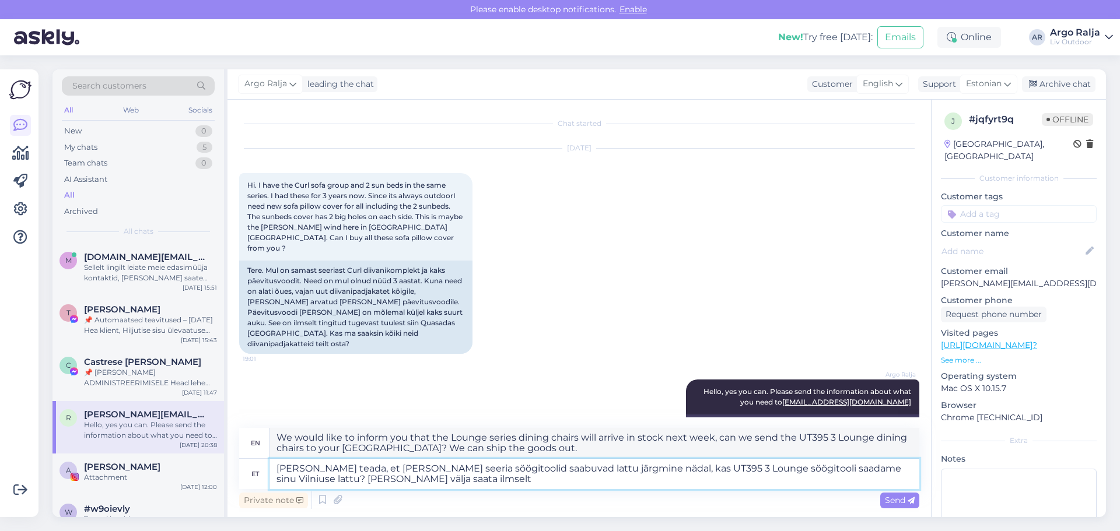
type textarea "Anneme teada, et Lounge seeria söögitoolid saabuvad lattu järgmine nädal, kas U…"
type textarea "We would like to inform you that the Lounge series dining chairs will arrive in…"
type textarea "Anneme teada, et Lounge seeria söögitoolid saabuvad lattu järgmine nädal, kas U…"
type textarea "We would like to inform you that the Lounge series dining chairs will arrive in…"
type textarea "Anneme teada, et Lounge seeria söögitoolid saabuvad lattu järgmine nädal, kas U…"
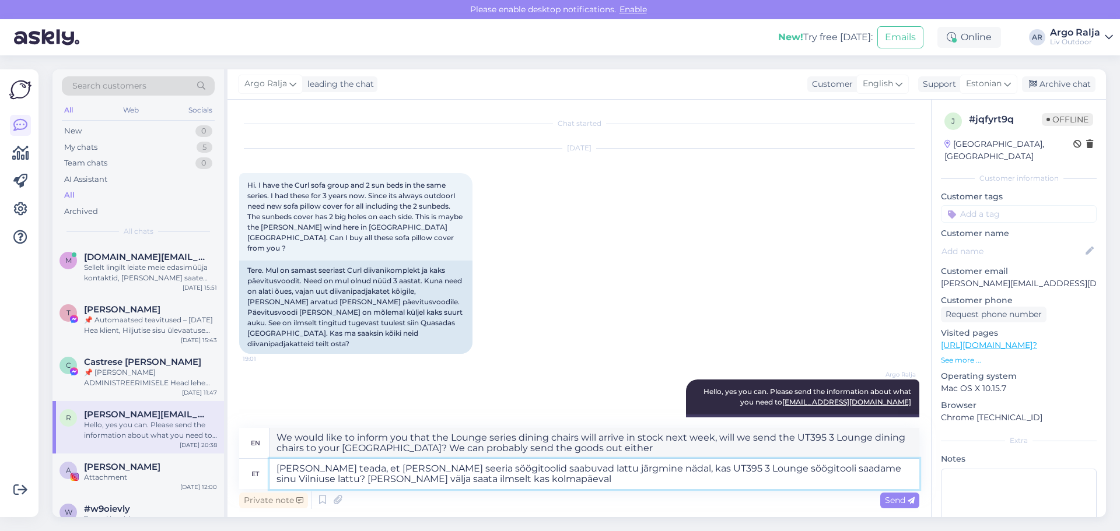
type textarea "We would like to inform you that the Lounge series dining chairs will arrive in…"
type textarea "Anneme teada, et Lounge seeria söögitoolid saabuvad lattu järgmine nädal, kas U…"
type textarea "We would like to inform you that the Lounge series dining chairs will arrive in…"
type textarea "Anneme teada, et Lounge seeria söögitoolid saabuvad lattu järgmine nädal, kas U…"
type textarea "We would like to inform you that the Lounge series dining chairs will arrive in…"
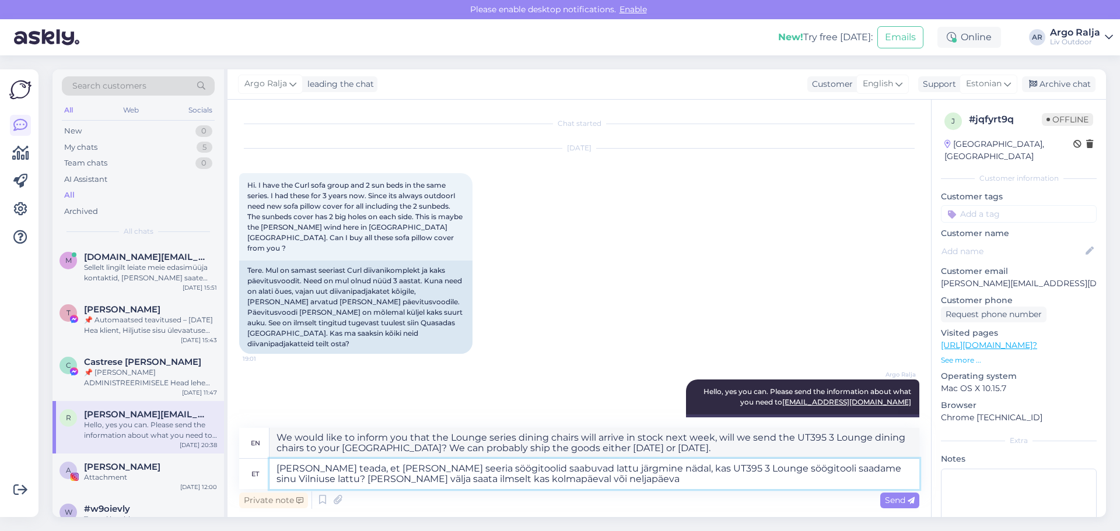
type textarea "Anneme teada, et Lounge seeria söögitoolid saabuvad lattu järgmine nädal, kas U…"
type textarea "We would like to inform you that the Lounge series dining chairs will arrive in…"
type textarea "Anneme teada, et Lounge seeria söögitoolid saabuvad lattu järgmine nädal, kas U…"
type textarea "We would like to inform you that the Lounge series dining chairs will arrive in…"
drag, startPoint x: 275, startPoint y: 438, endPoint x: 592, endPoint y: 447, distance: 316.4
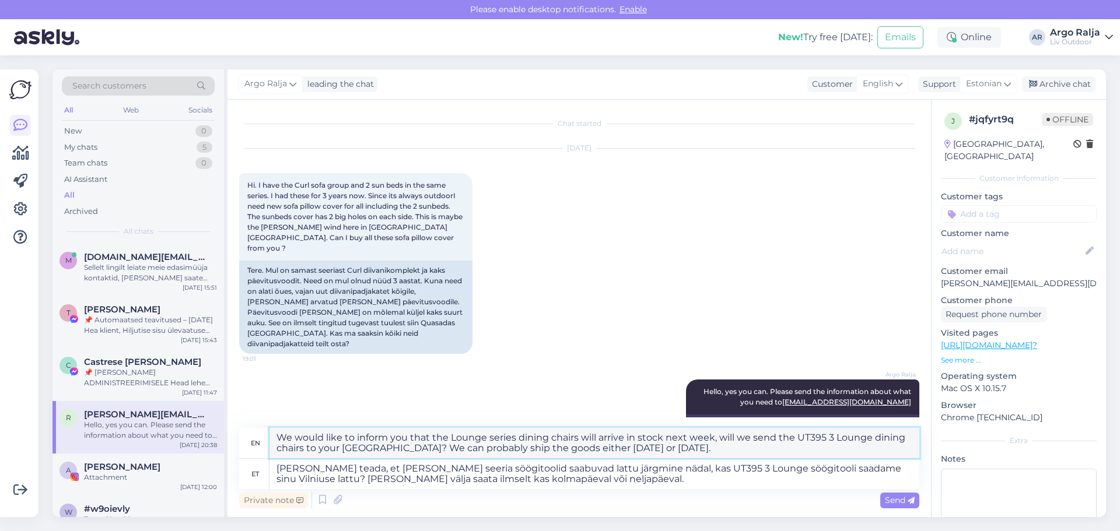
click at [767, 444] on textarea "We would like to inform you that the Lounge series dining chairs will arrive in…" at bounding box center [595, 443] width 650 height 30
click at [653, 497] on div "Private note Send" at bounding box center [579, 500] width 680 height 22
drag, startPoint x: 276, startPoint y: 437, endPoint x: 760, endPoint y: 452, distance: 484.5
click at [760, 452] on textarea "We would like to inform you that the Lounge series dining chairs will arrive in…" at bounding box center [595, 443] width 650 height 30
drag, startPoint x: 277, startPoint y: 468, endPoint x: 598, endPoint y: 480, distance: 321.1
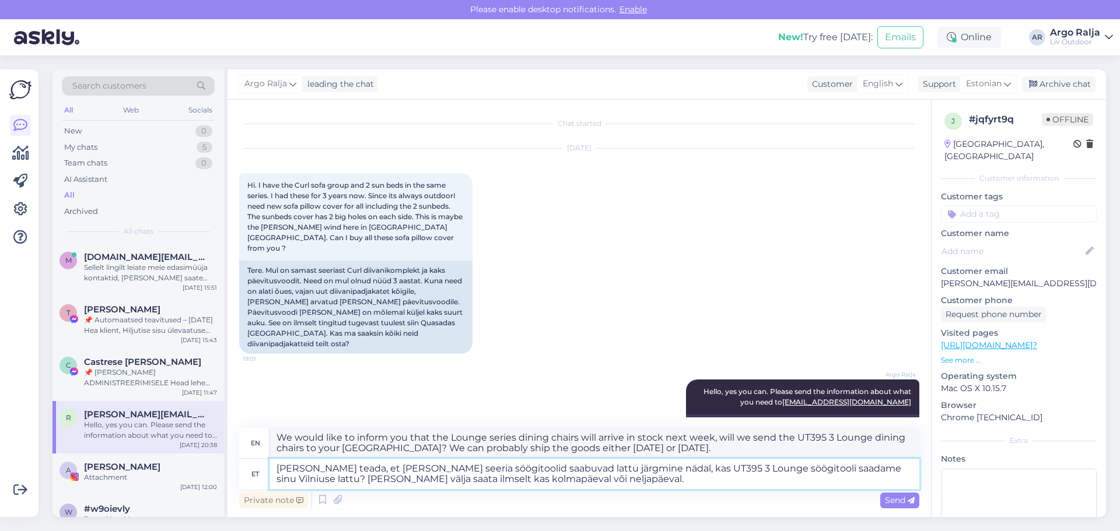
click at [598, 480] on textarea "Anneme teada, et Lounge seeria söögitoolid saabuvad lattu järgmine nädal, kas U…" at bounding box center [595, 474] width 650 height 30
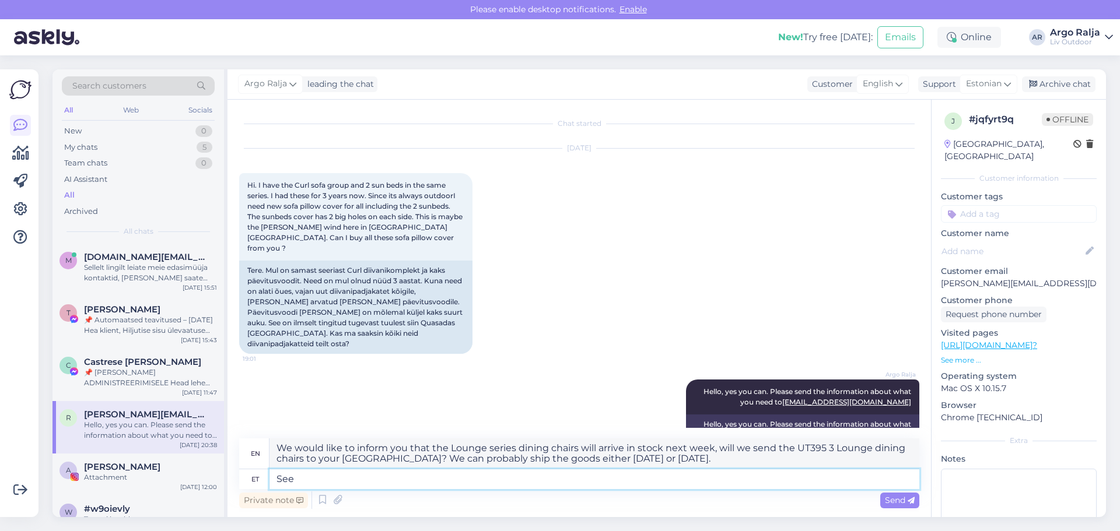
type textarea "See"
type textarea "This"
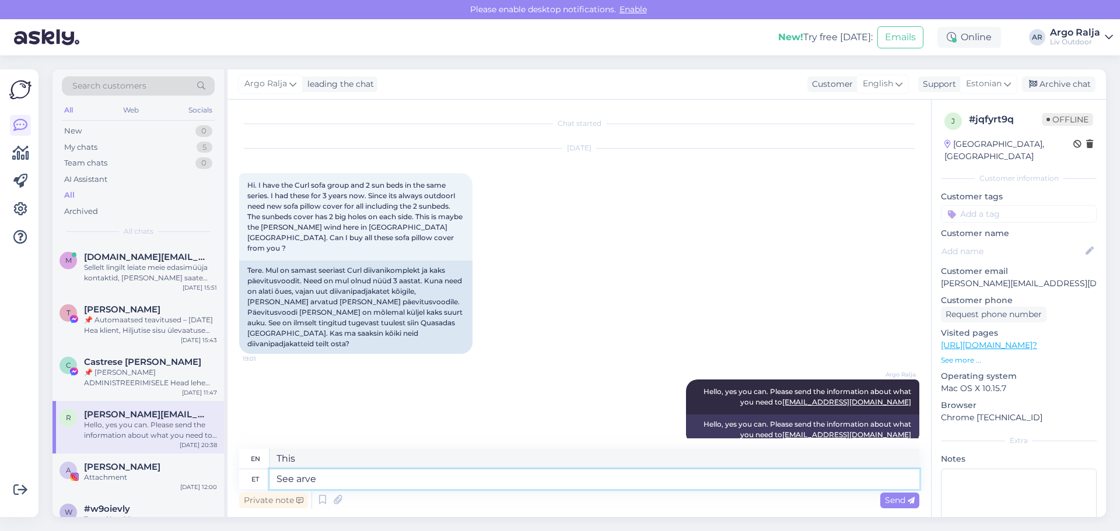
type textarea "See arve"
type textarea "This bill"
type textarea "See arve on"
type textarea "This bill is"
type textarea "See arve on sul"
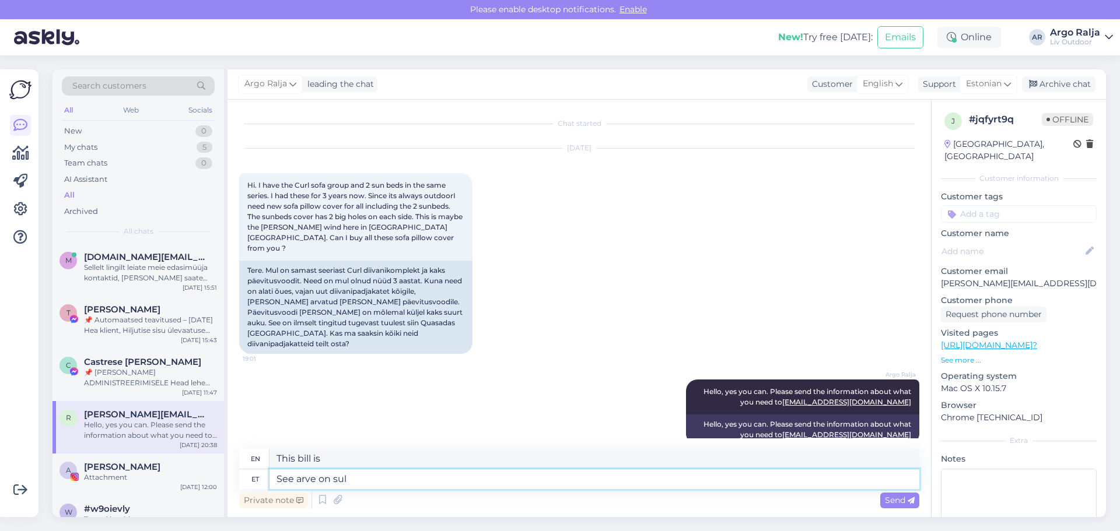
type textarea "This bill is yours."
type textarea "See arve on sul veel"
type textarea "Do you still have this bill?"
type textarea "See arve on sul veel ka"
type textarea "You still have that bill."
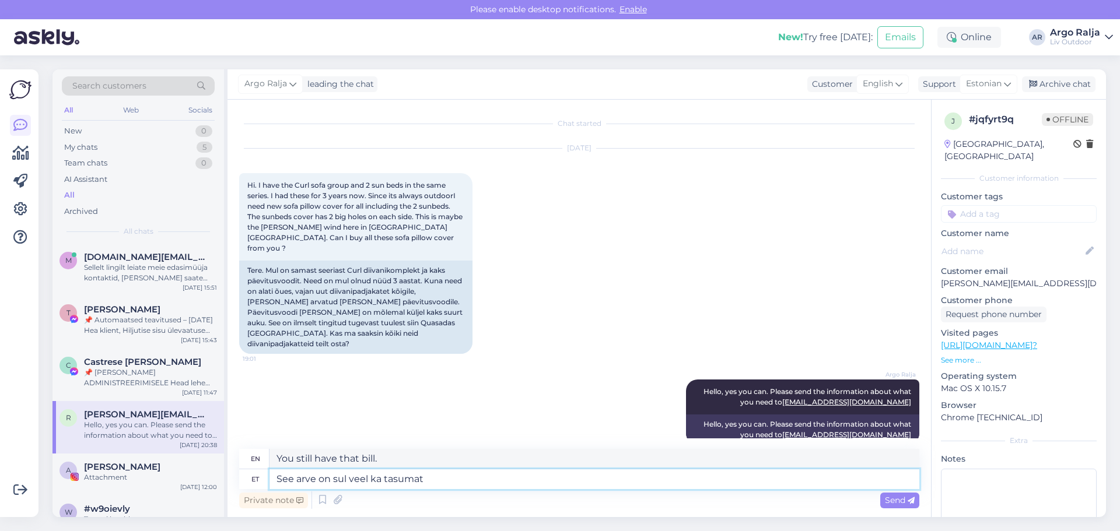
type textarea "See arve on sul veel ka tasumata"
type textarea "You still haven't paid that bill."
type textarea "See arve on sul veel ka tasumata,"
type textarea "You still haven't paid that bill,"
type textarea "See arve on sul veel ka tasumata, panen"
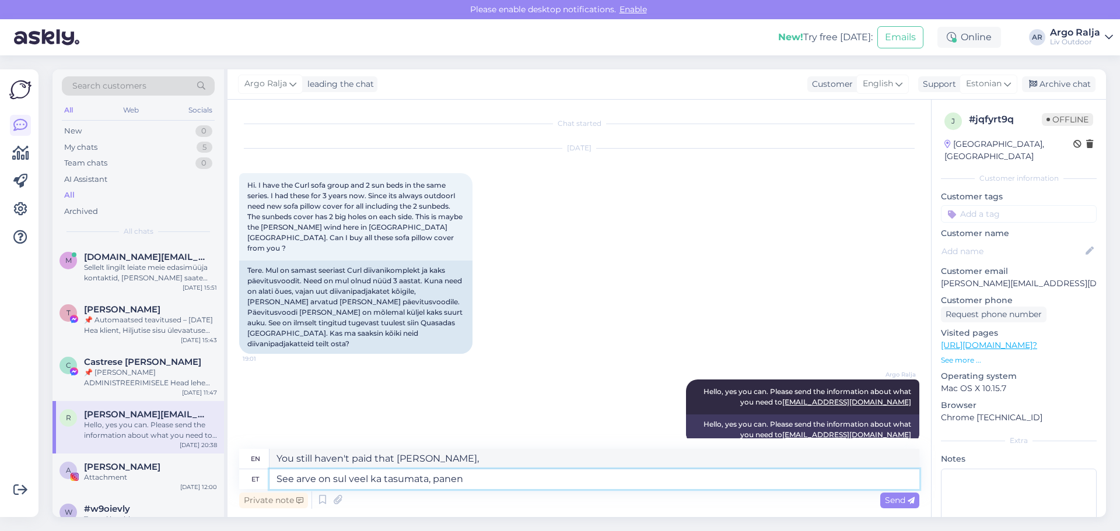
type textarea "You still haven't paid that bill, I bet."
type textarea "See arve on sul veel ka tasumata, panen sulle"
type textarea "You still haven't paid that bill, I'll give it to you."
type textarea "See arve on sul veel ka tasumata, panen sulle igaks j"
type textarea "You still haven't paid that bill, I'll give it to you anyway."
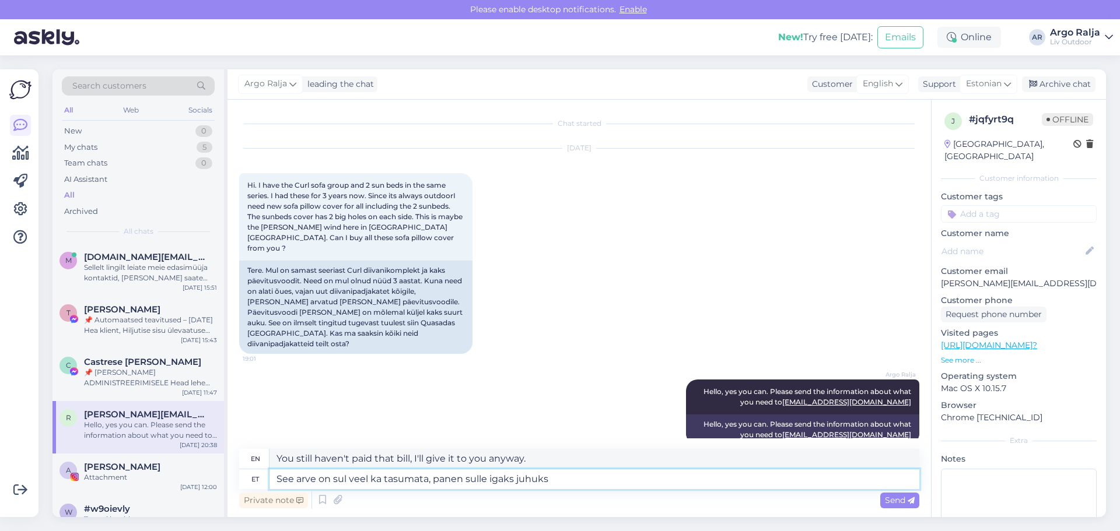
type textarea "See arve on sul veel ka tasumata, panen sulle igaks juhuks"
type textarea "You still haven't paid that bill, I'll give it to you just in case."
type textarea "See arve on sul veel ka tasumata, panen sulle igaks juhuks arve"
type textarea "You still haven't paid that bill, I'll send you a bill just in case."
type textarea "See arve on sul veel ka tasumata, panen sulle igaks juhuks arve uuesti"
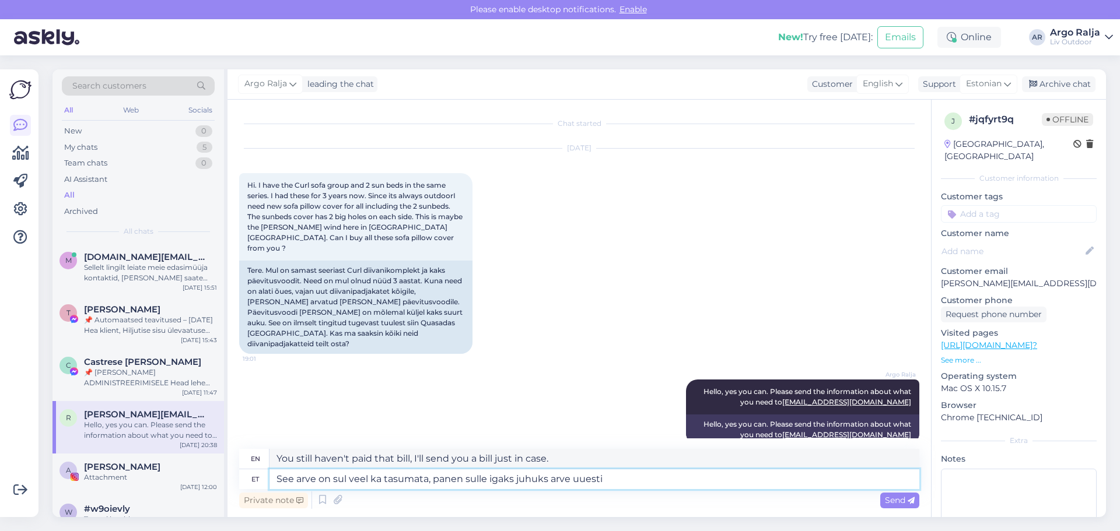
type textarea "You still haven't paid this bill, I'll send you another bill just in case."
type textarea "See arve on sul veel ka tasumata, panen sulle igaks juhuks arve uuesti"
drag, startPoint x: 594, startPoint y: 457, endPoint x: 262, endPoint y: 467, distance: 332.1
click at [262, 467] on div "en You still haven't paid this bill, I'll send you another bill just in case." at bounding box center [579, 459] width 680 height 20
